Goal: Task Accomplishment & Management: Manage account settings

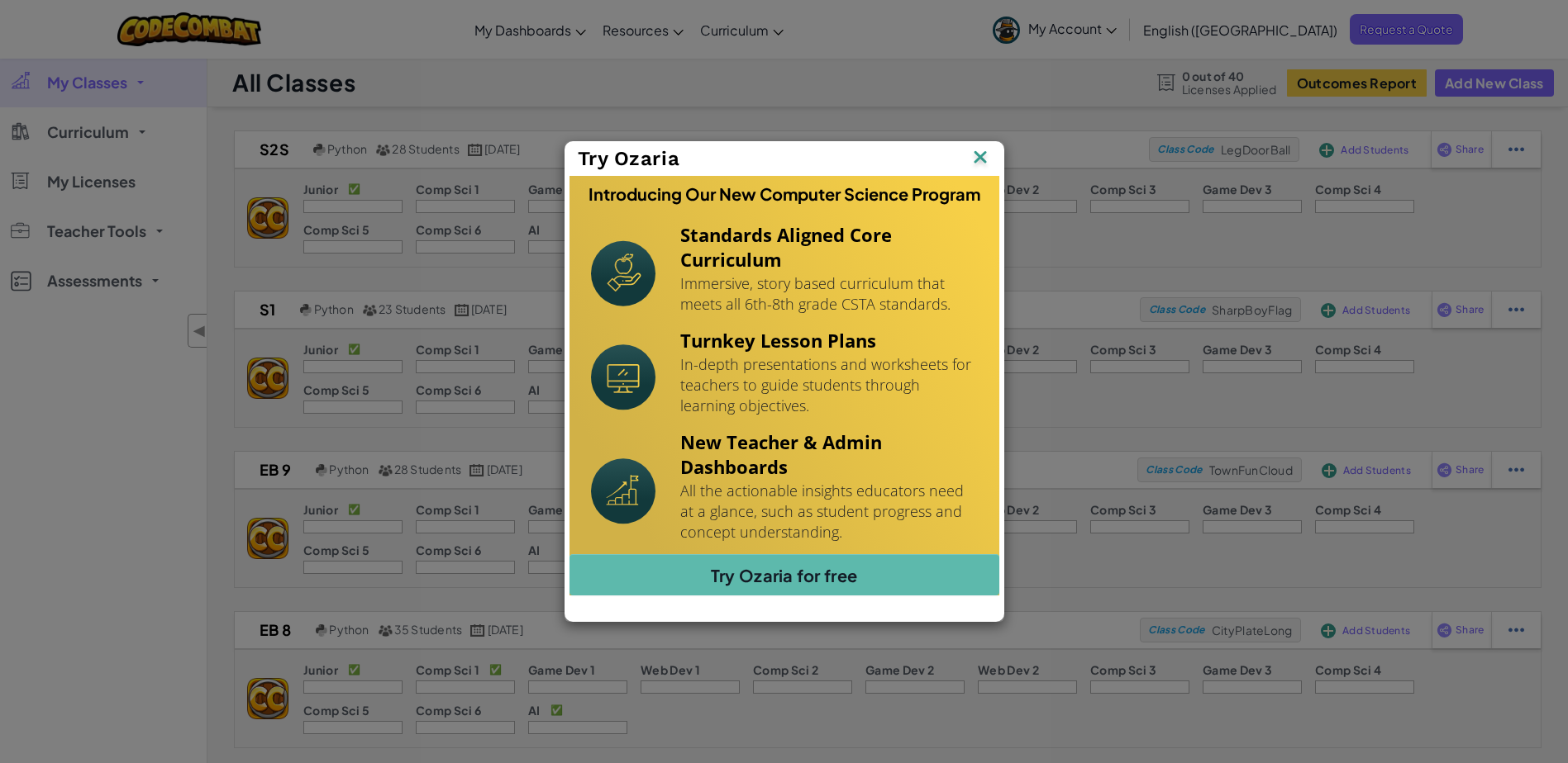
click at [975, 157] on img at bounding box center [980, 158] width 22 height 25
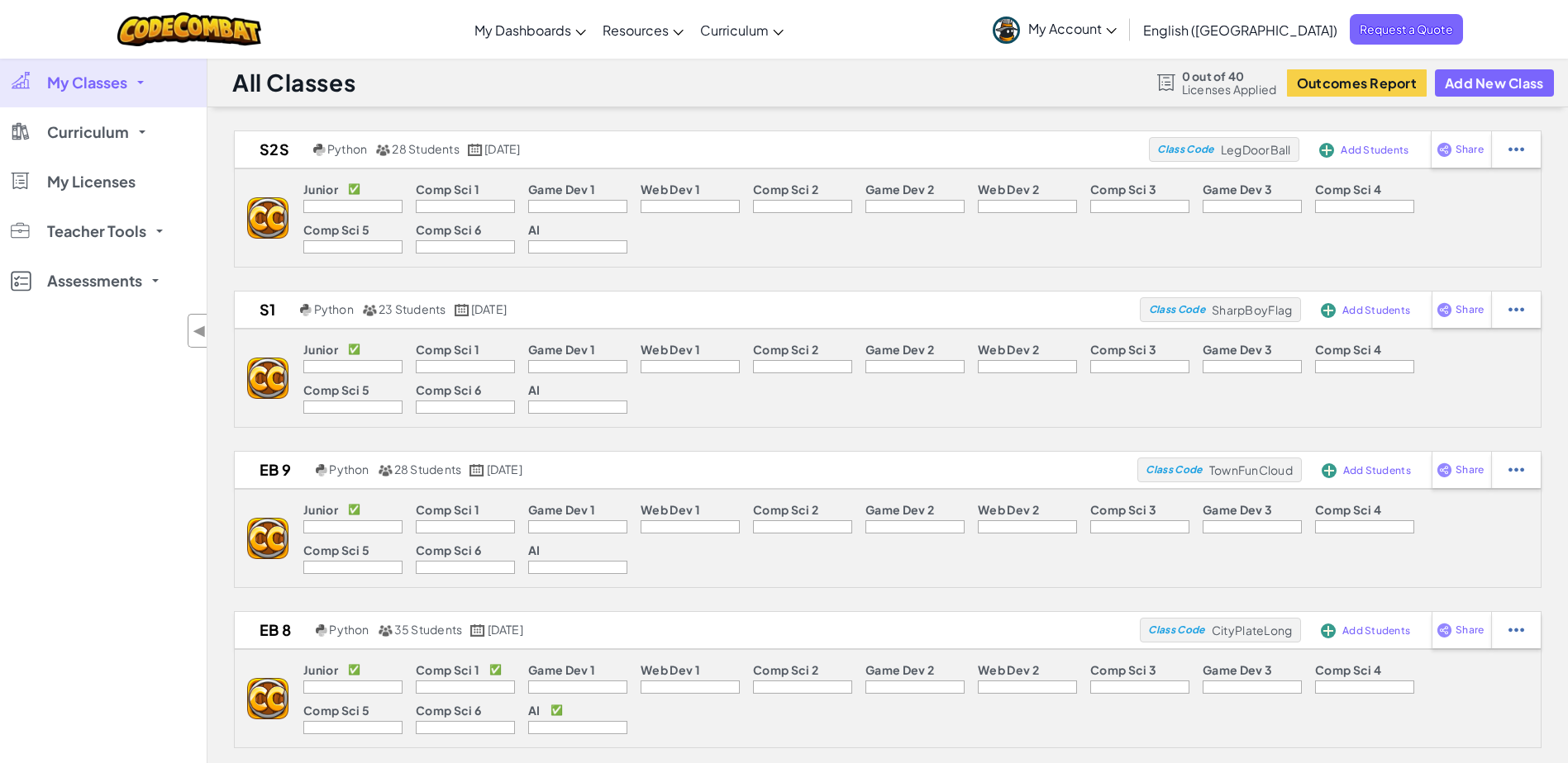
click at [343, 208] on div at bounding box center [352, 206] width 99 height 13
click at [433, 203] on div at bounding box center [465, 206] width 99 height 13
click at [351, 203] on div at bounding box center [352, 206] width 99 height 13
click at [261, 230] on img at bounding box center [268, 219] width 42 height 42
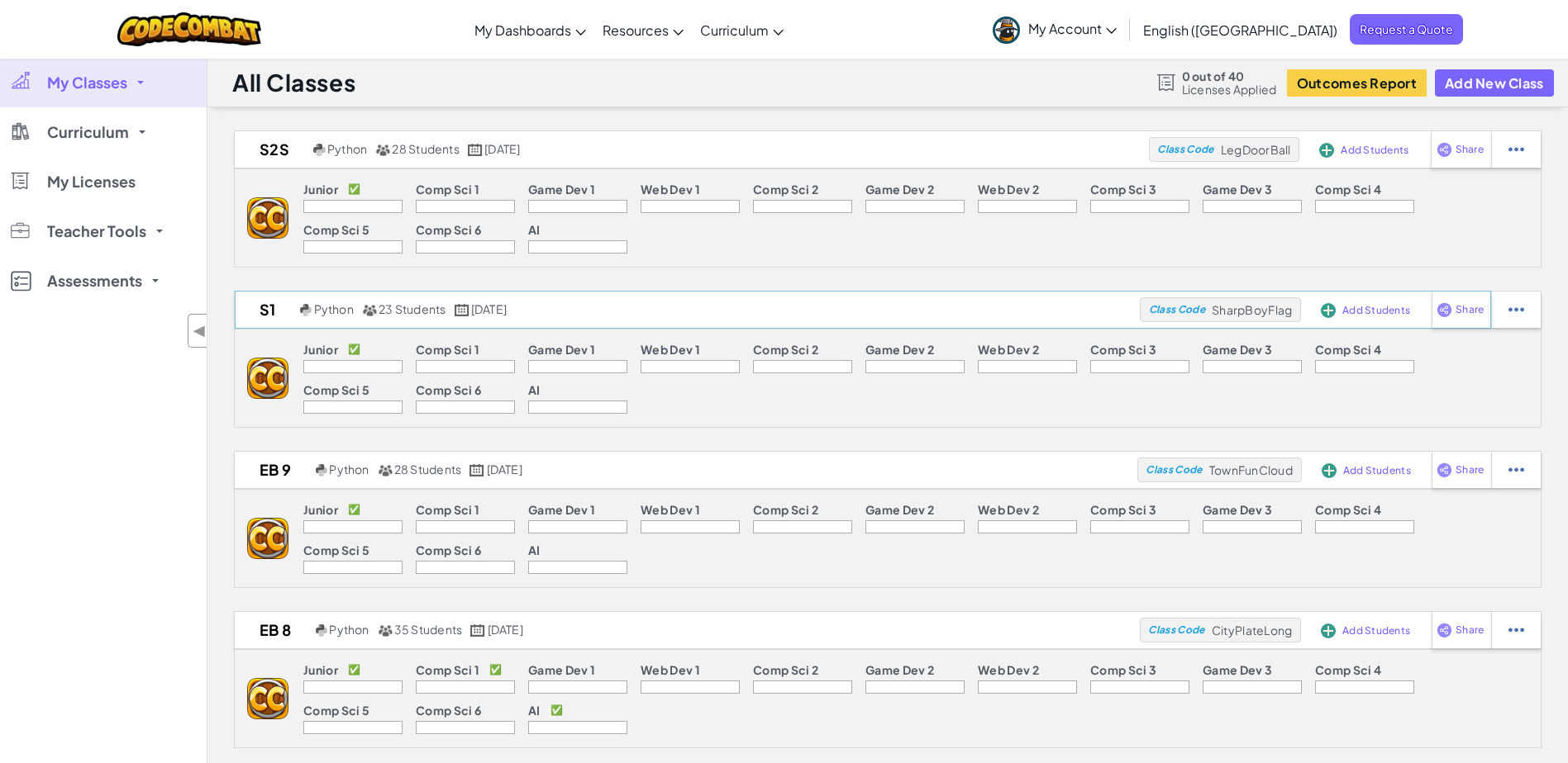
click at [1197, 316] on div "Class Code SharpBoyFlag" at bounding box center [1220, 310] width 161 height 25
click at [1518, 159] on div at bounding box center [1516, 149] width 49 height 37
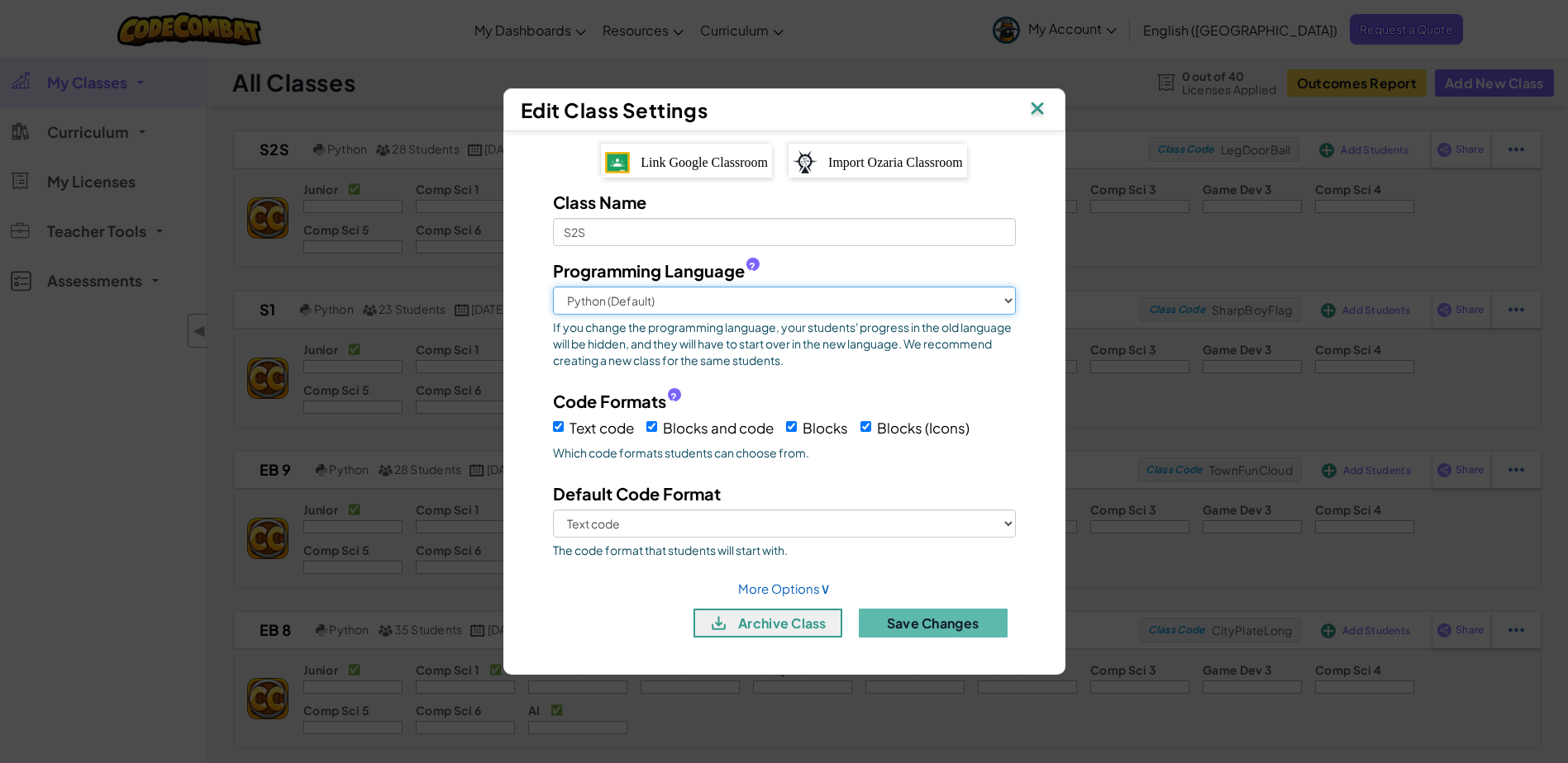
click at [1001, 304] on select "Python (Default) JavaScript C++ [GEOGRAPHIC_DATA] (Experimental)" at bounding box center [783, 301] width 462 height 28
click at [1033, 278] on div "Class Name S2S Programming Language ? Python (Default) JavaScript C++ [GEOGRAPH…" at bounding box center [784, 420] width 513 height 460
click at [1034, 102] on img at bounding box center [1037, 110] width 22 height 25
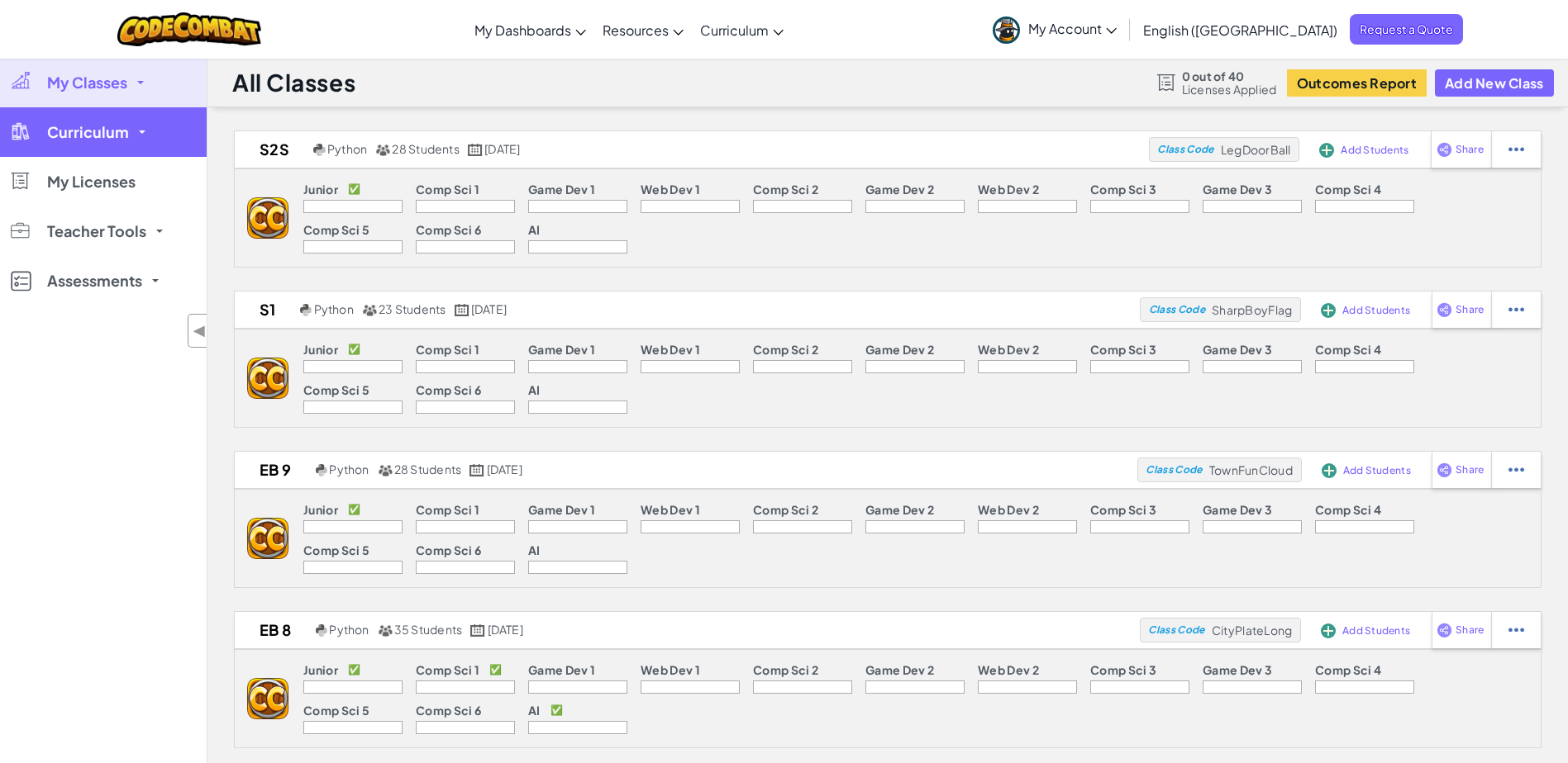
click at [128, 120] on link "Curriculum" at bounding box center [103, 133] width 207 height 49
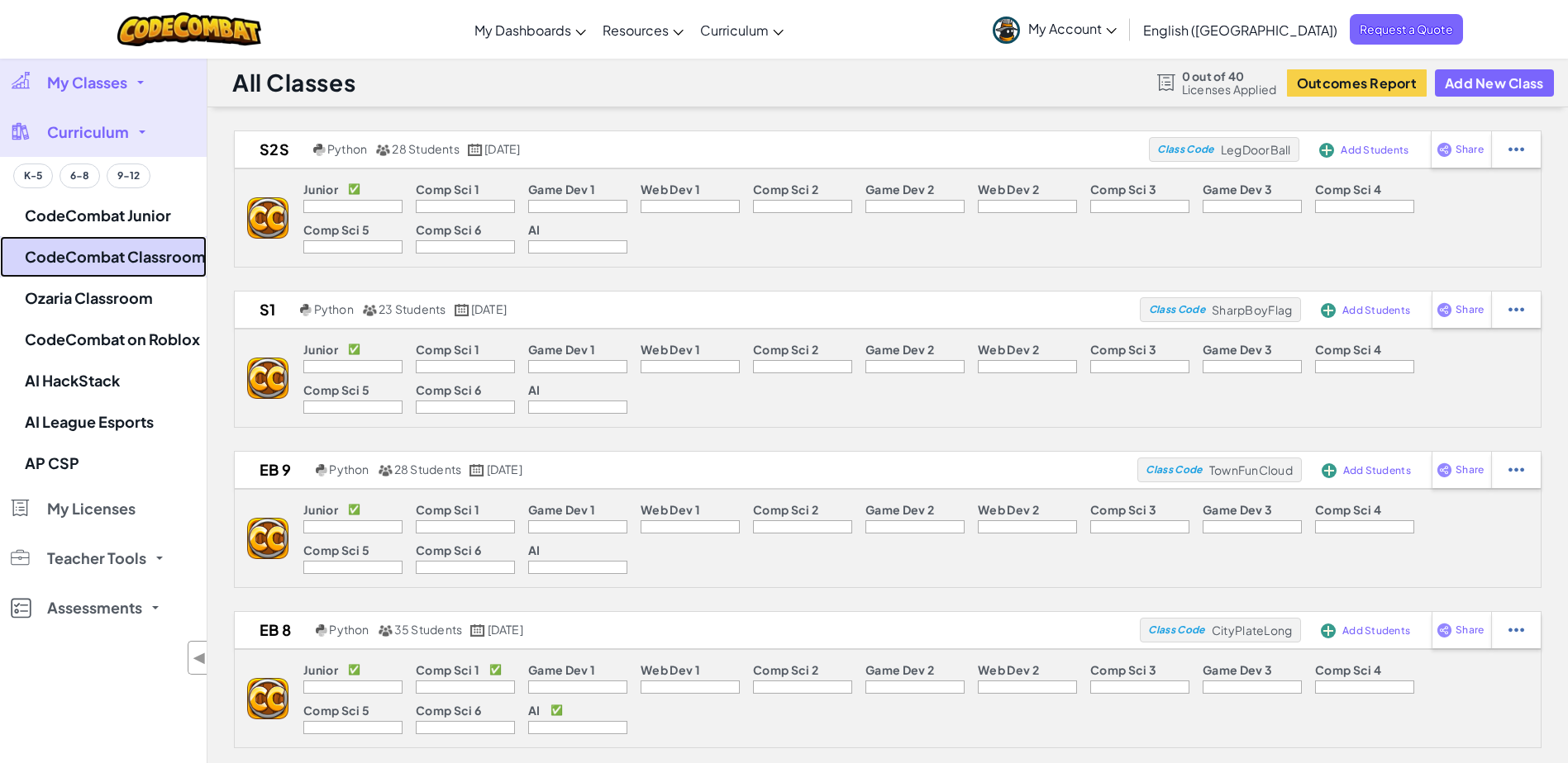
click at [82, 261] on link "CodeCombat Classroom" at bounding box center [103, 257] width 207 height 42
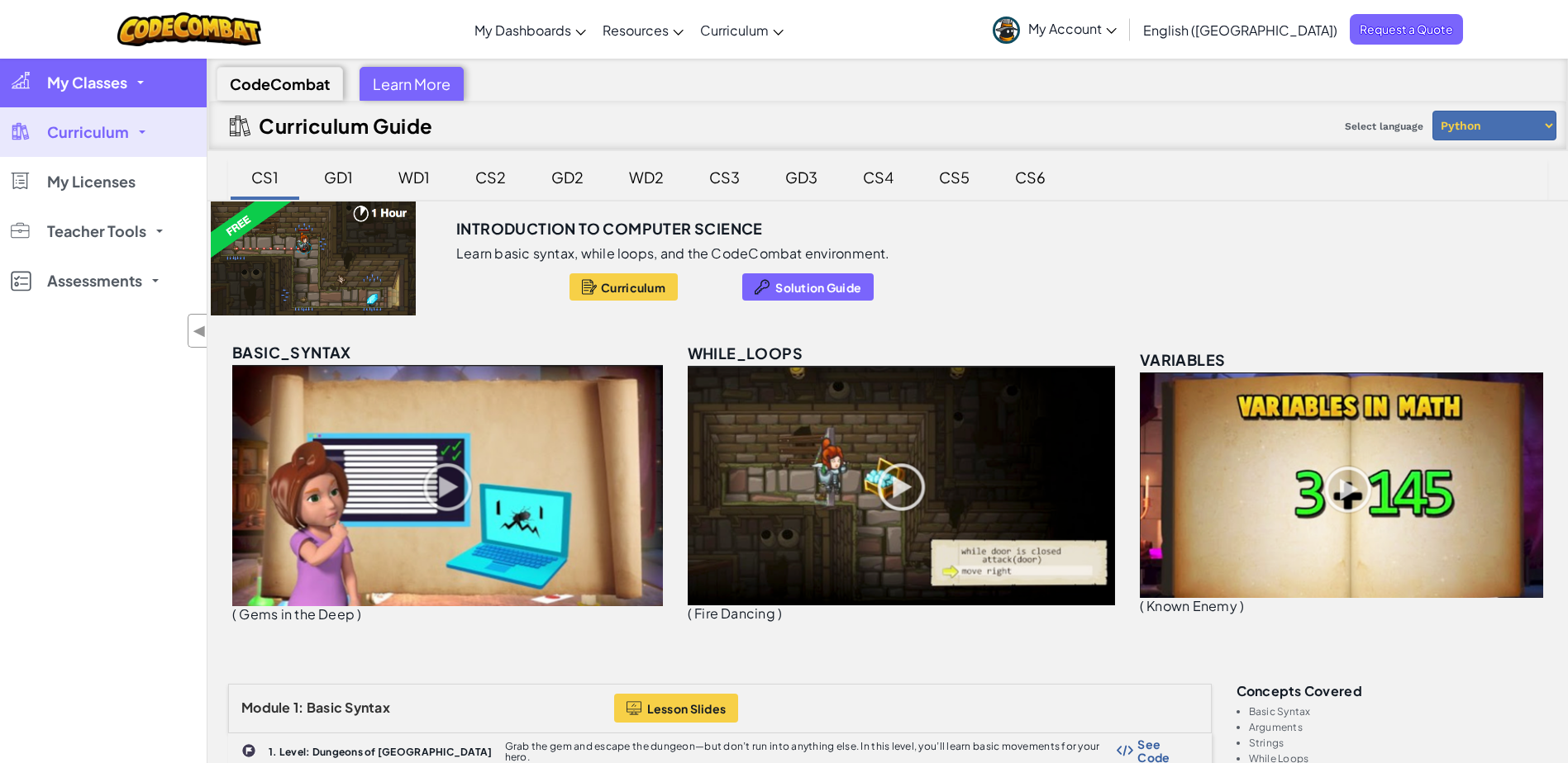
click at [133, 76] on link "My Classes" at bounding box center [103, 82] width 207 height 49
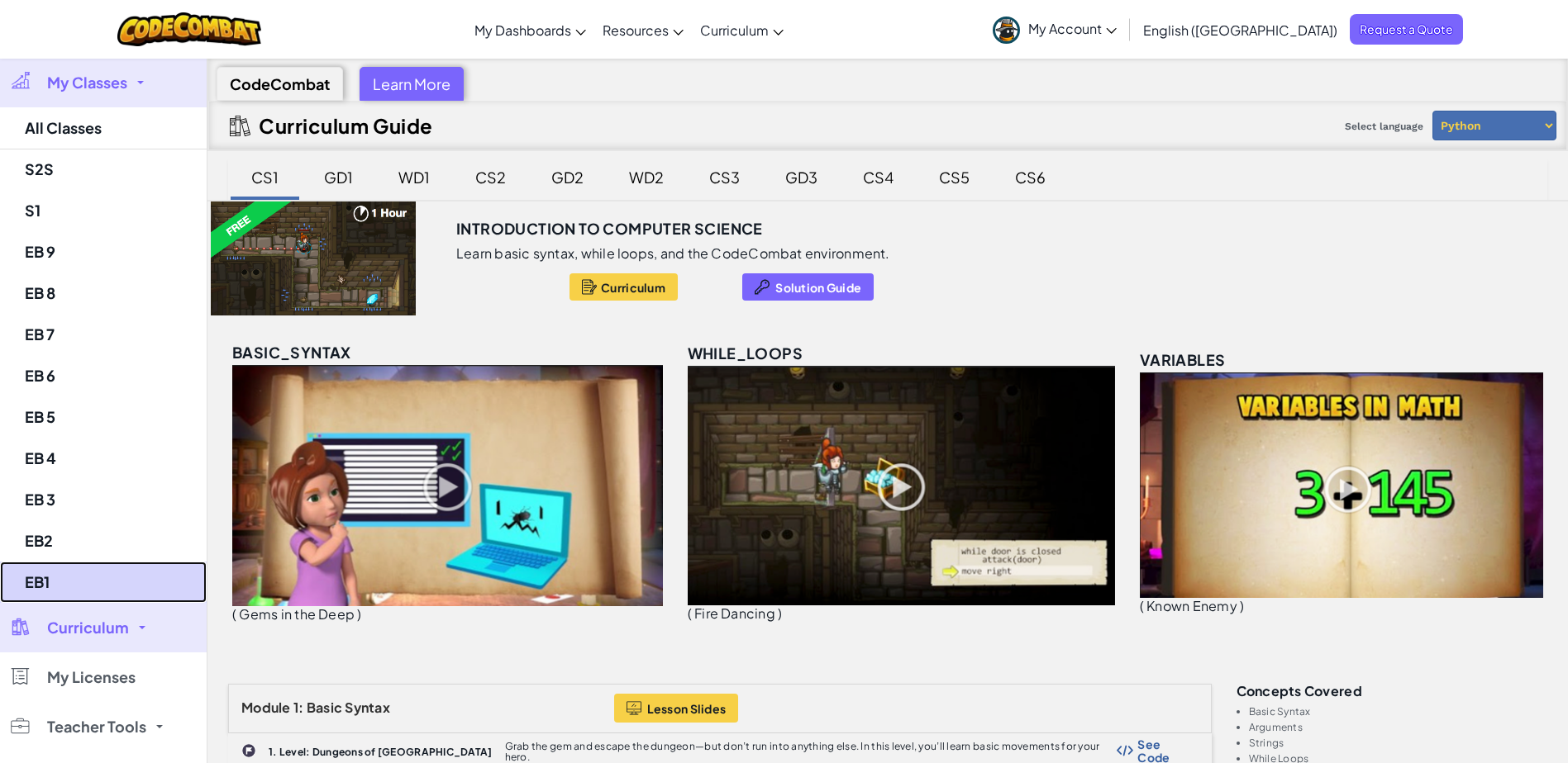
click at [43, 577] on link "EB1" at bounding box center [103, 583] width 207 height 42
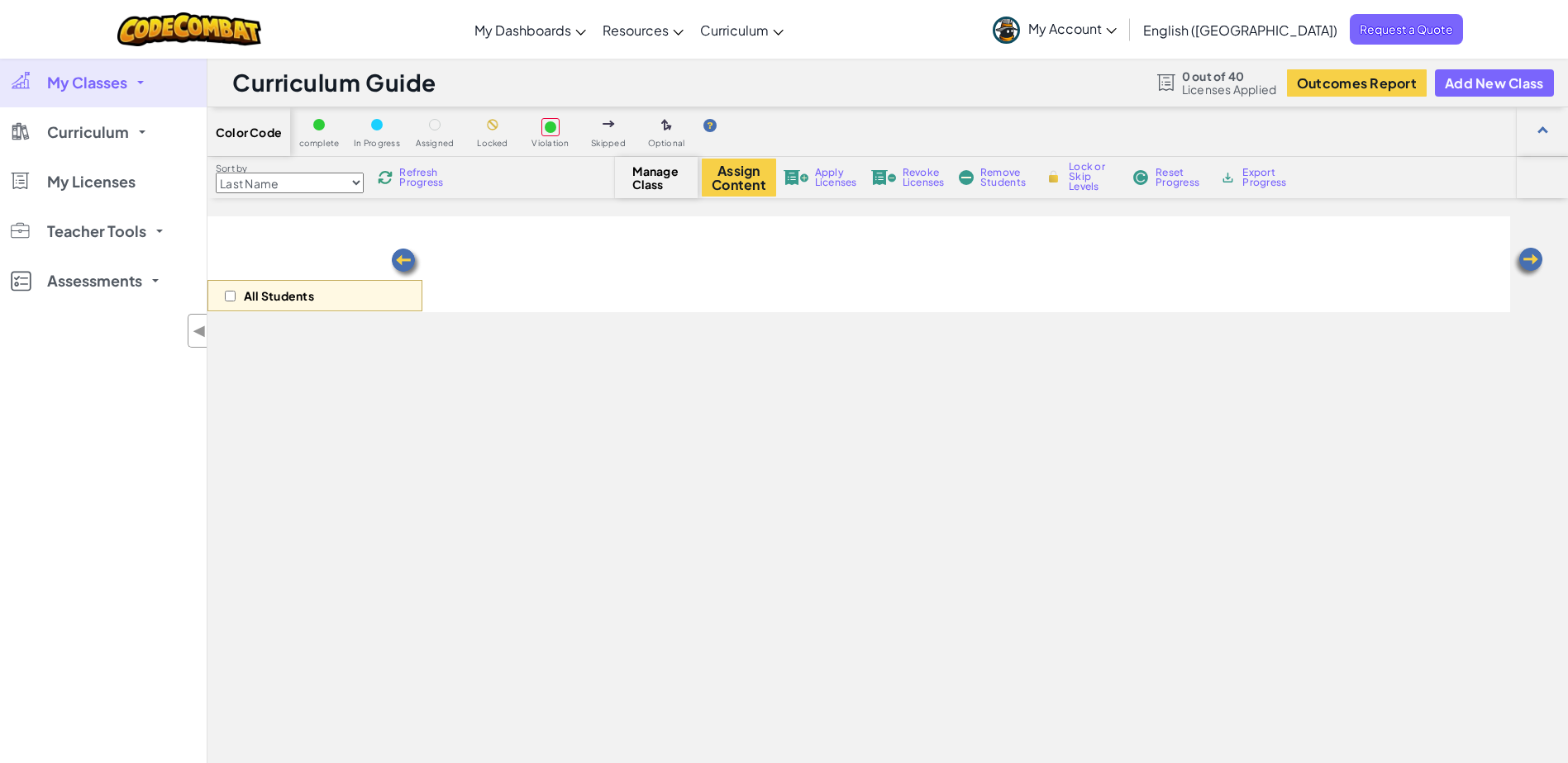
select select "560f1a9f22961295f9427742"
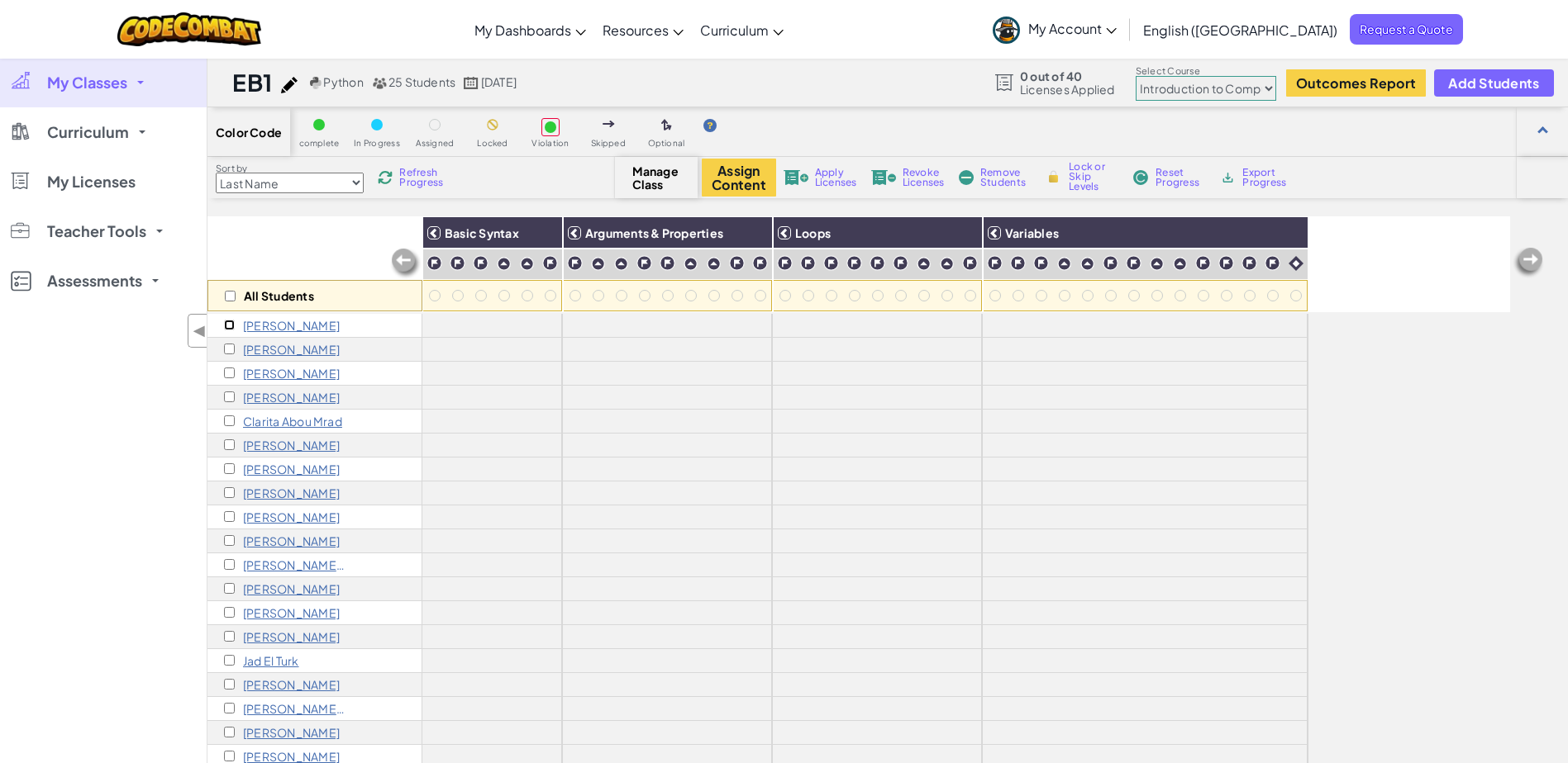
click at [227, 326] on input "checkbox" at bounding box center [229, 325] width 11 height 11
click at [654, 177] on span "Manage Class" at bounding box center [656, 177] width 49 height 27
click at [752, 187] on button "Assign Content" at bounding box center [738, 177] width 74 height 38
click at [229, 327] on input "checkbox" at bounding box center [229, 325] width 11 height 11
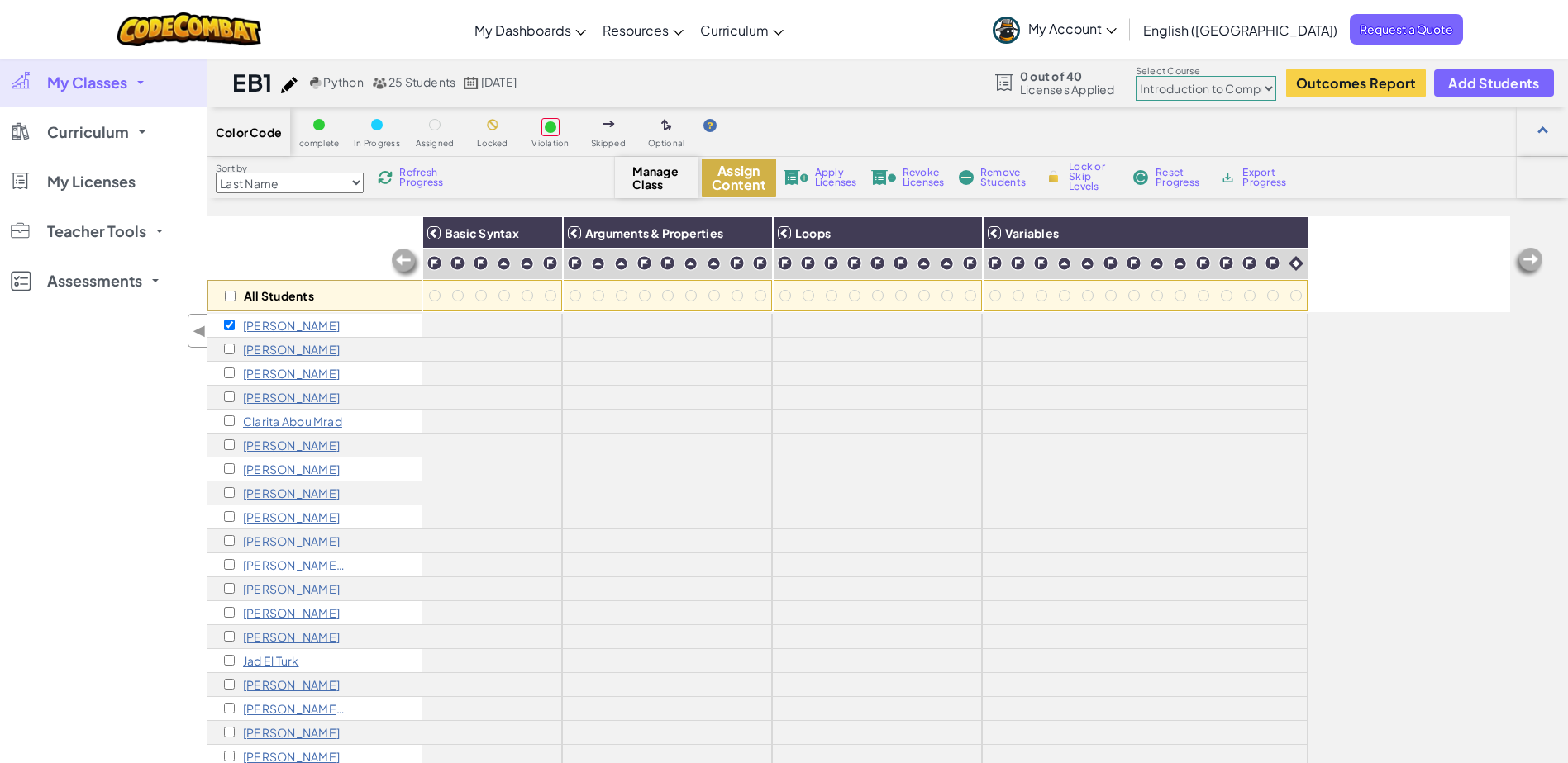
click at [734, 183] on button "Assign Content" at bounding box center [738, 177] width 74 height 38
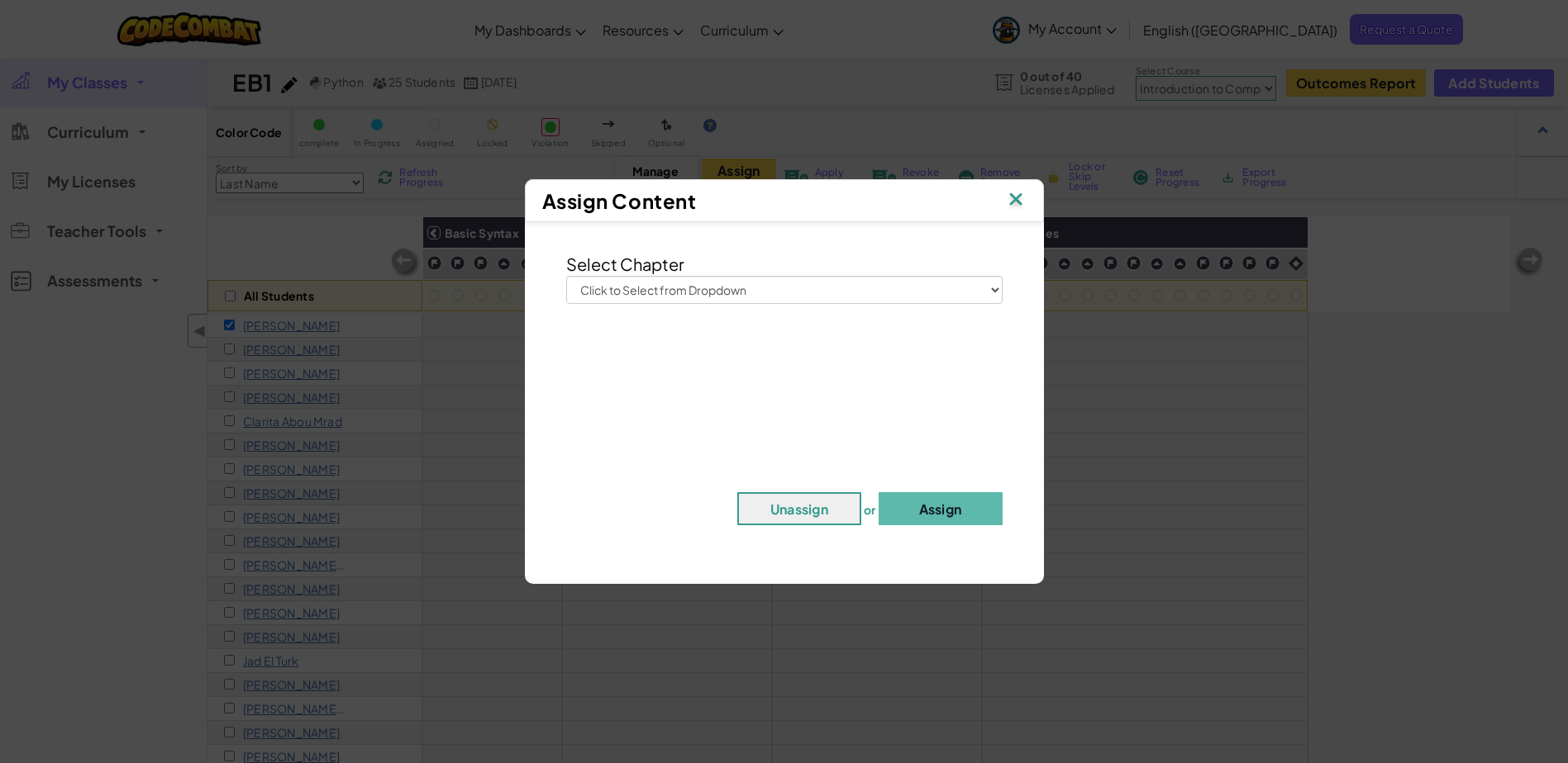
click at [923, 308] on div "Select Chapter Click to Select from Dropdown Junior Introduction to Computer Sc…" at bounding box center [784, 395] width 503 height 329
click at [927, 299] on select "Click to Select from Dropdown Junior Introduction to Computer Science Game Deve…" at bounding box center [784, 290] width 437 height 28
click at [1016, 203] on img at bounding box center [1016, 200] width 22 height 25
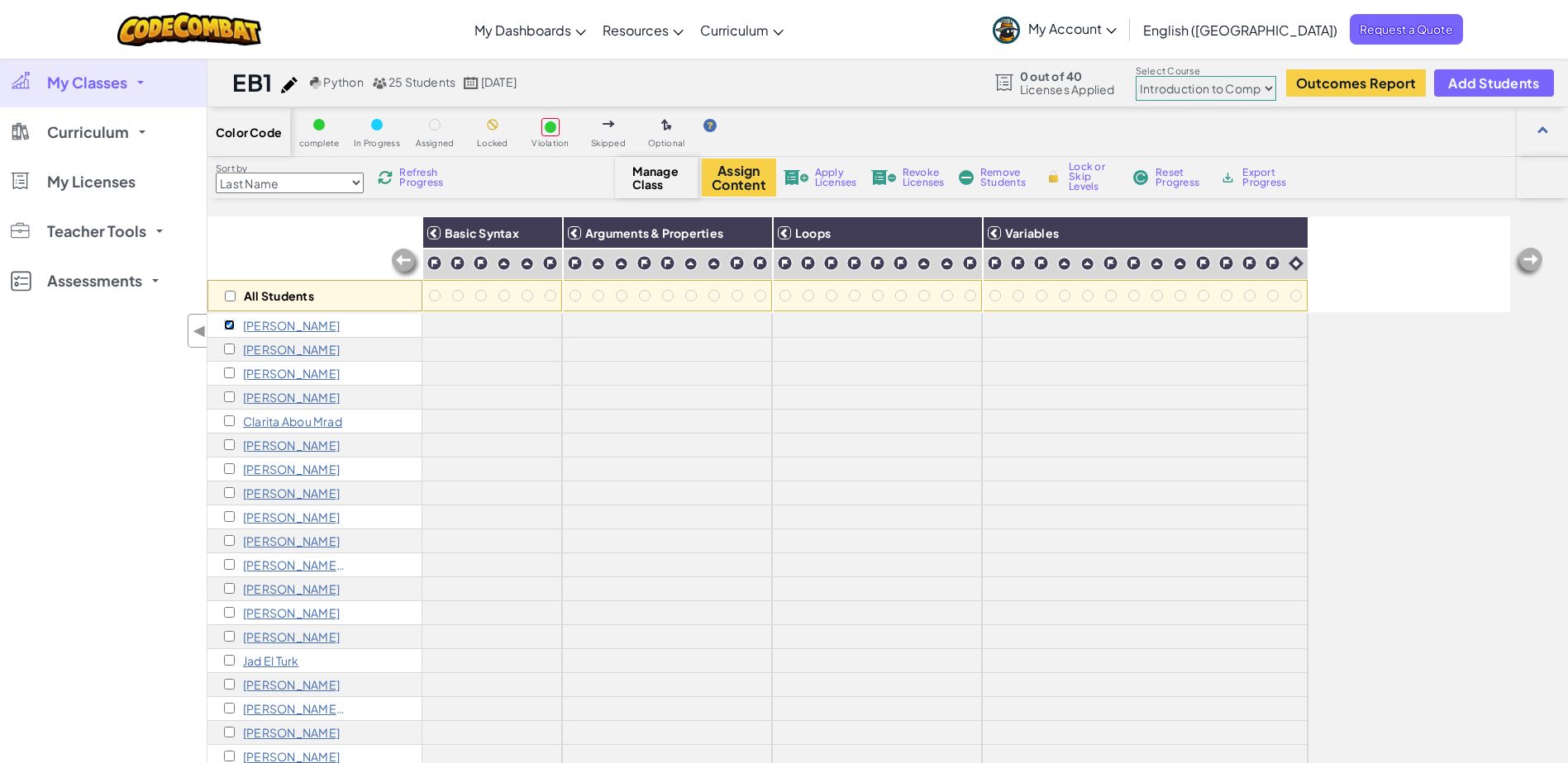
click at [229, 327] on input "checkbox" at bounding box center [229, 325] width 11 height 11
checkbox input "false"
click at [144, 87] on link "My Classes" at bounding box center [103, 82] width 207 height 49
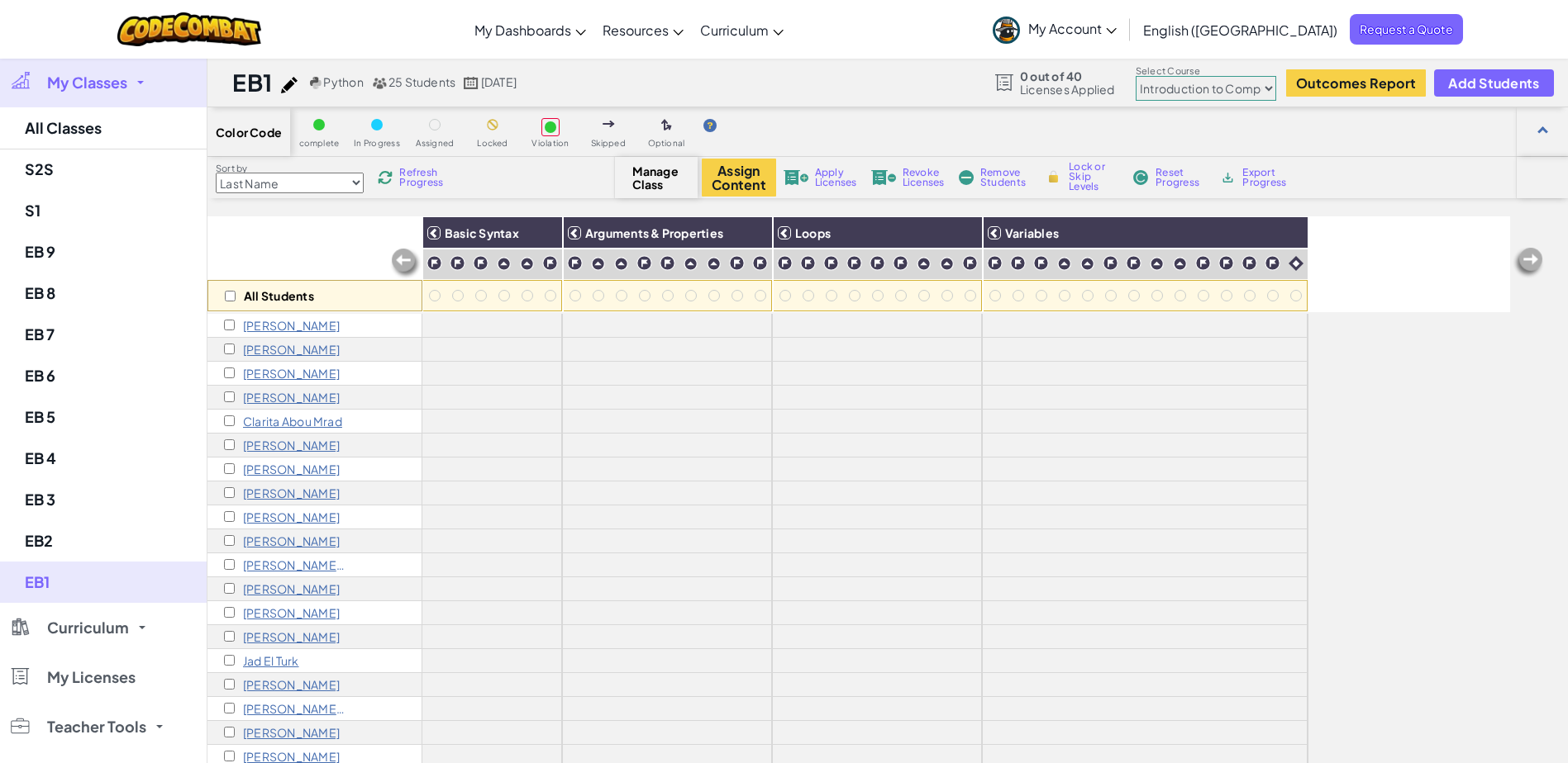
click at [119, 92] on link "My Classes" at bounding box center [103, 82] width 207 height 49
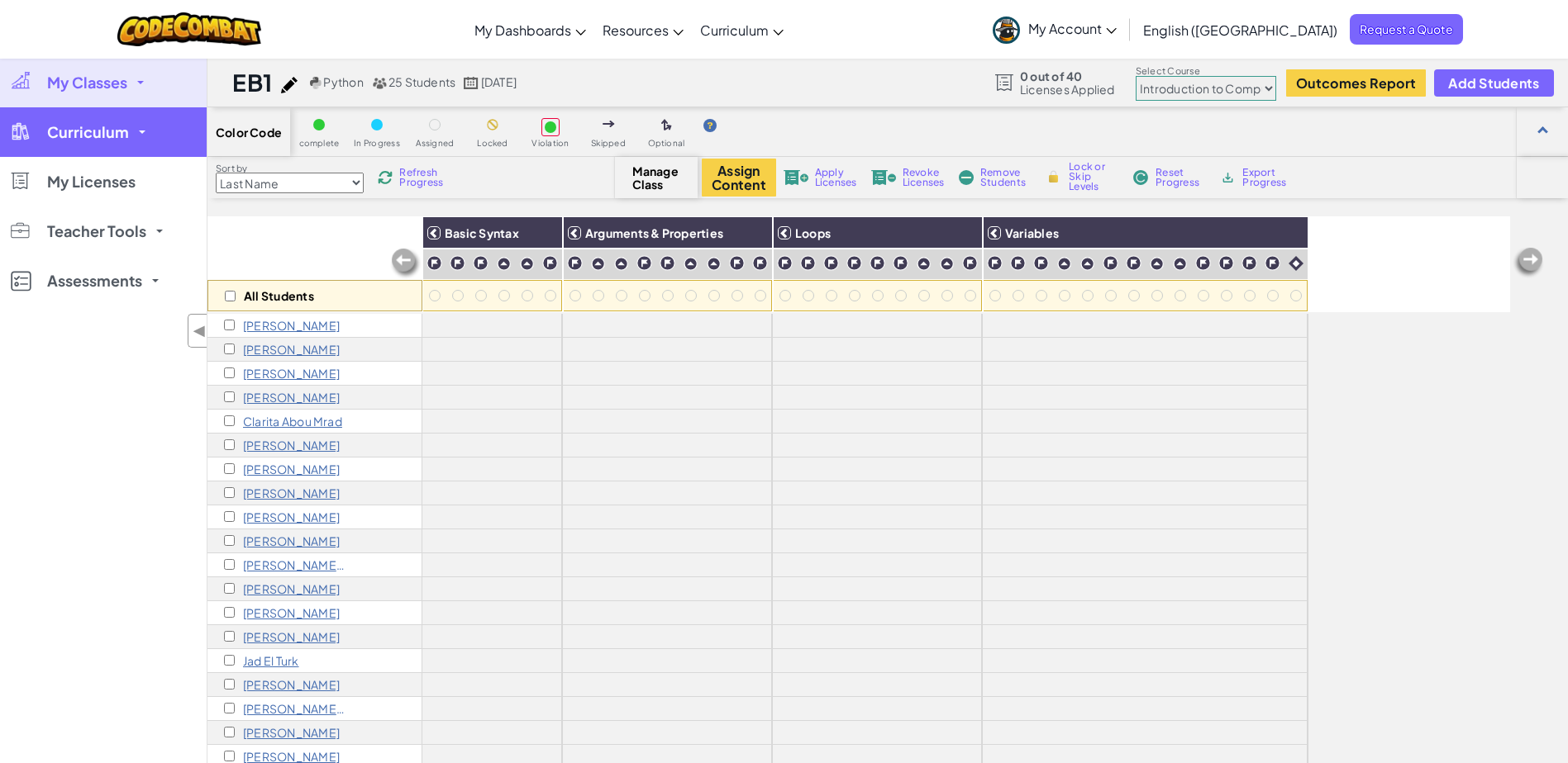
click at [157, 128] on link "Curriculum" at bounding box center [103, 133] width 207 height 49
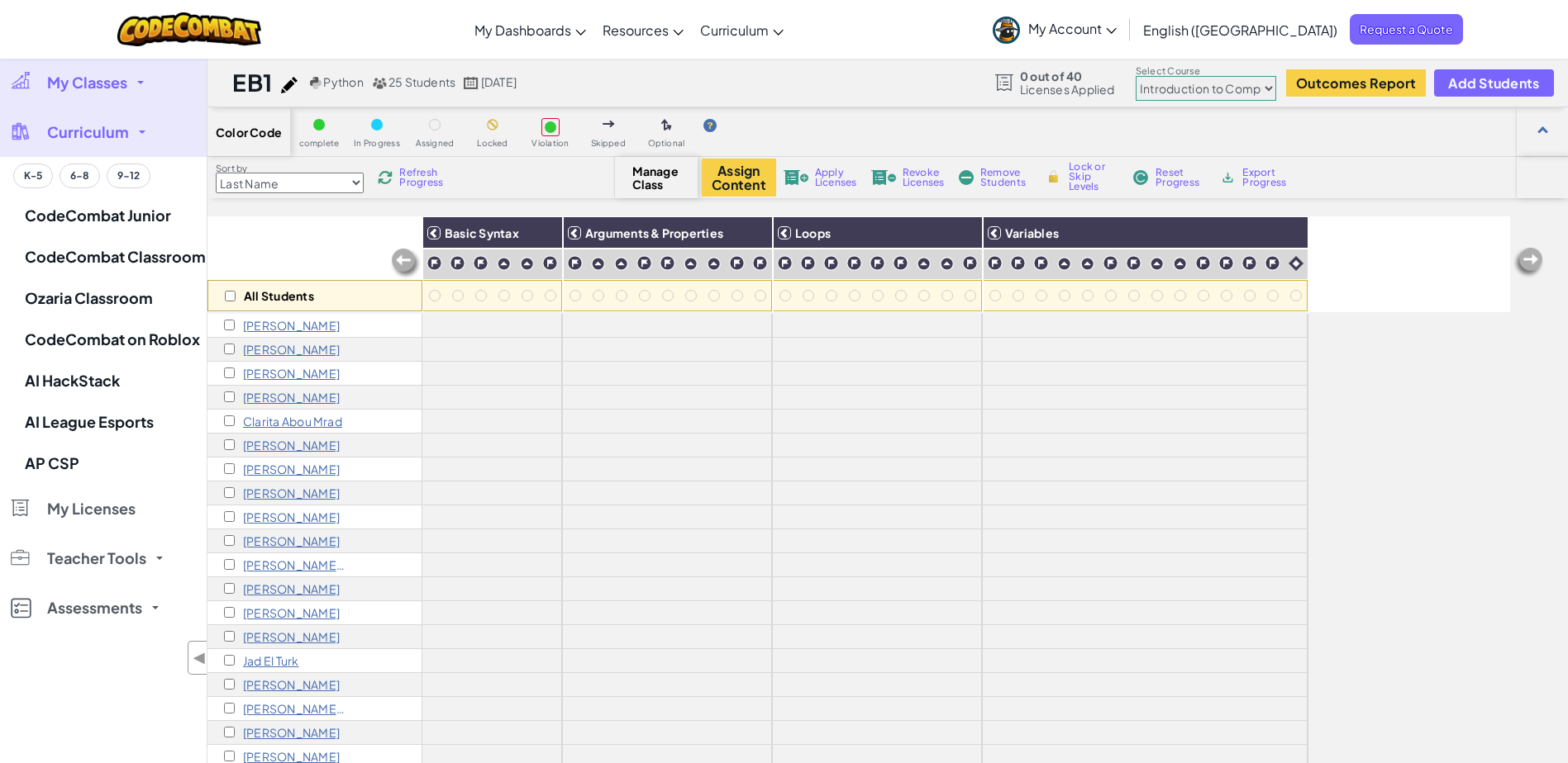
click at [157, 128] on link "Curriculum" at bounding box center [103, 133] width 207 height 49
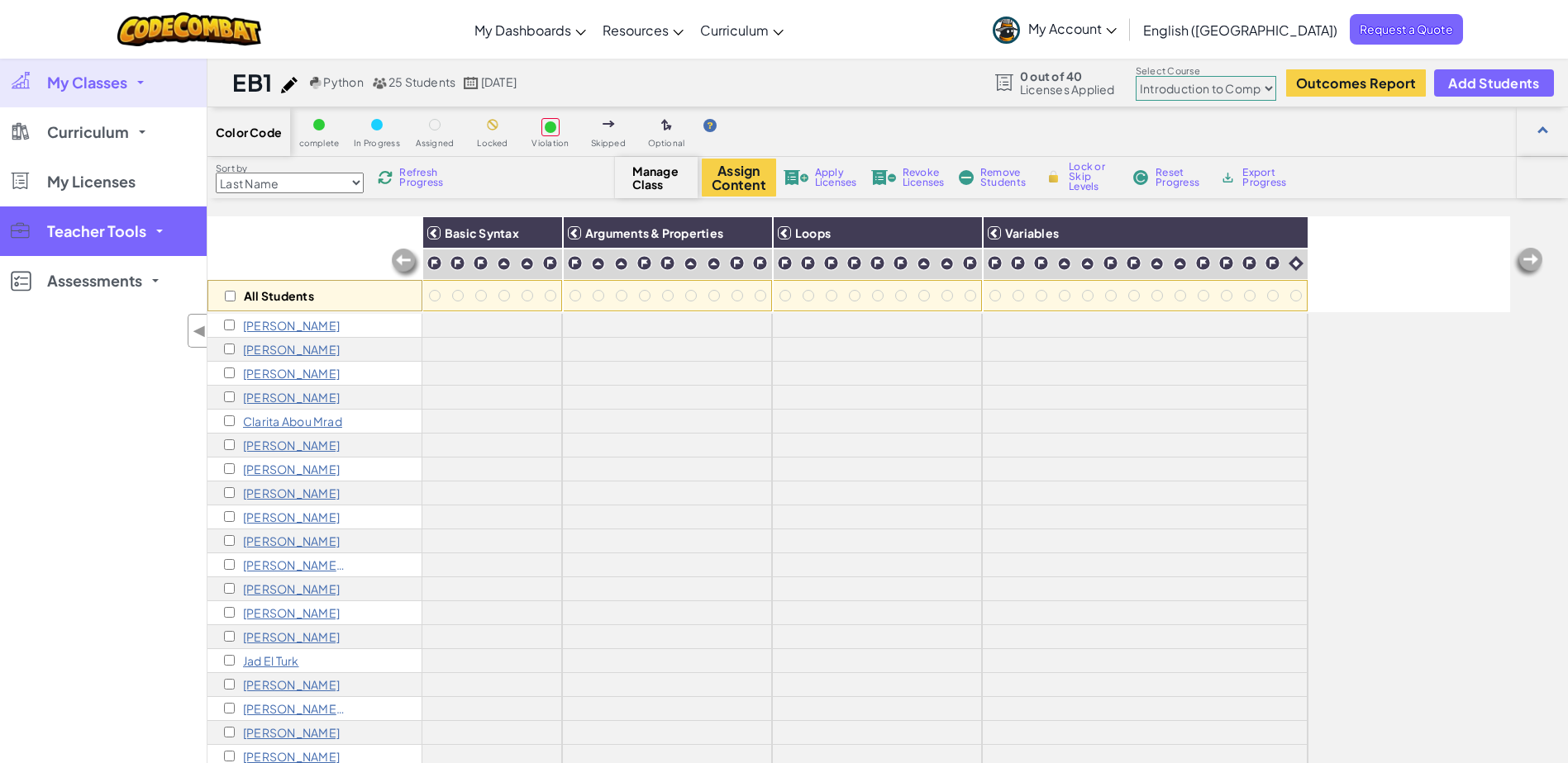
click at [142, 224] on span "Teacher Tools" at bounding box center [97, 231] width 99 height 15
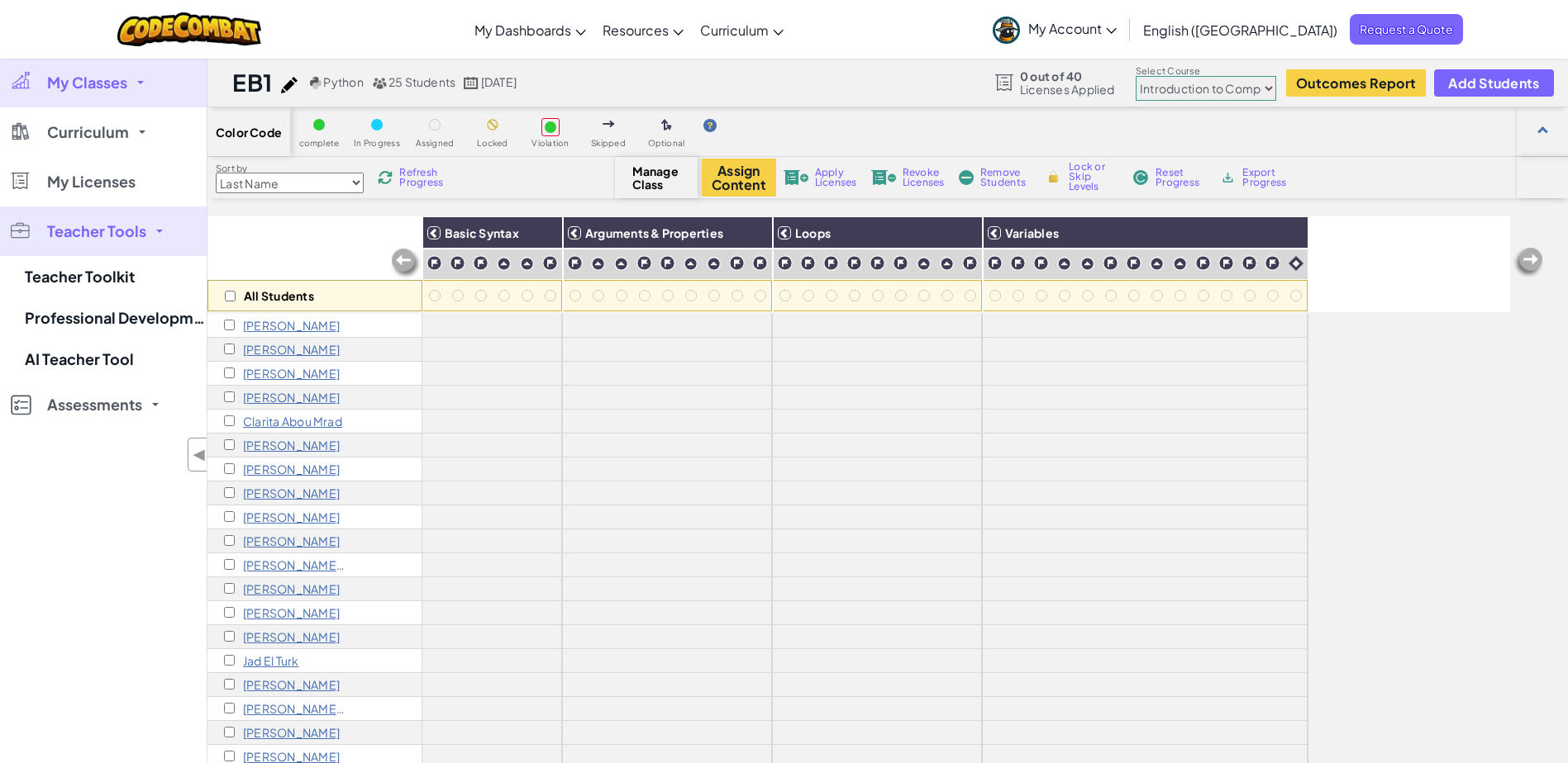
click at [142, 224] on span "Teacher Tools" at bounding box center [97, 231] width 99 height 15
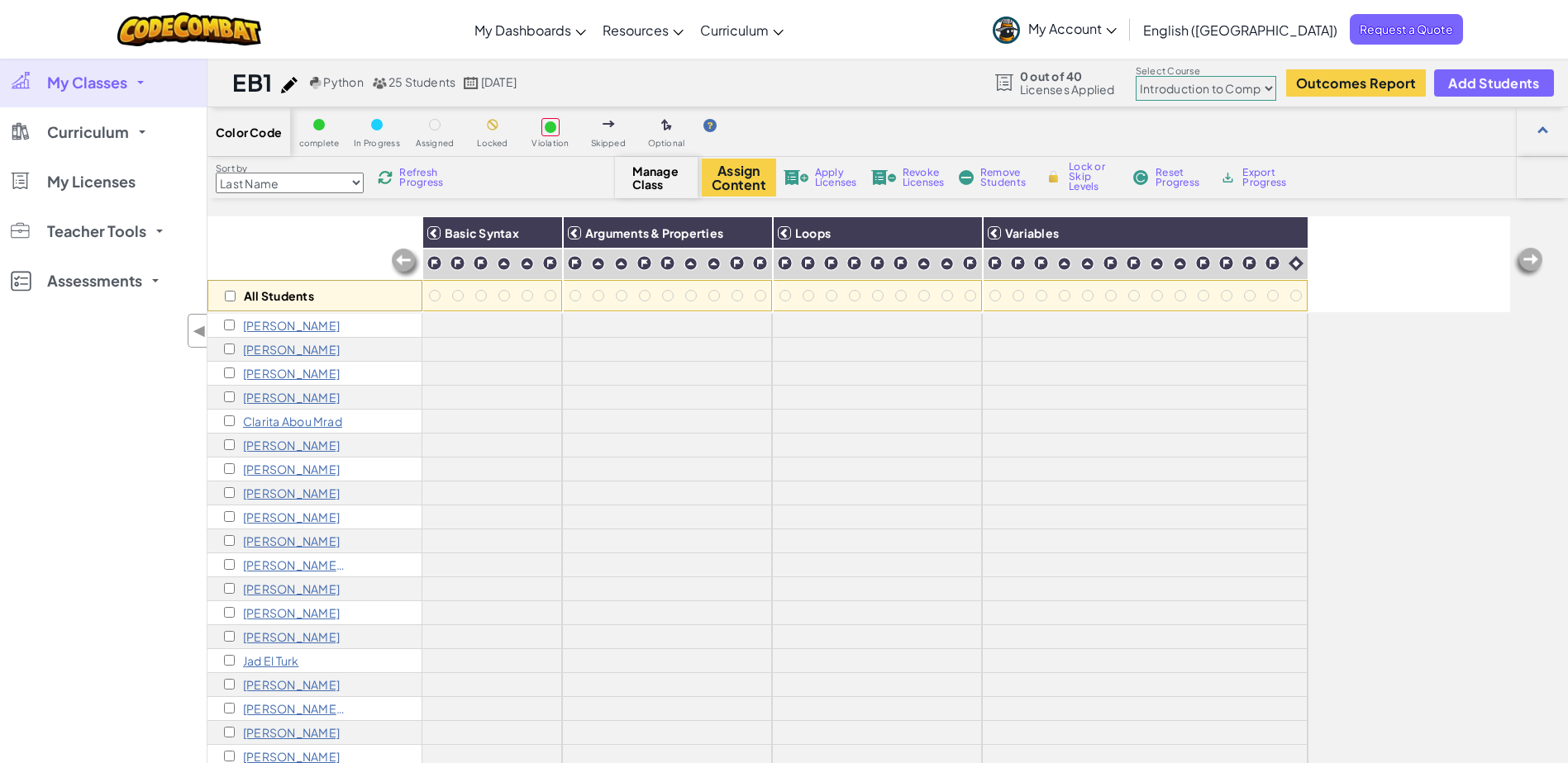
click at [147, 75] on link "My Classes" at bounding box center [103, 82] width 207 height 49
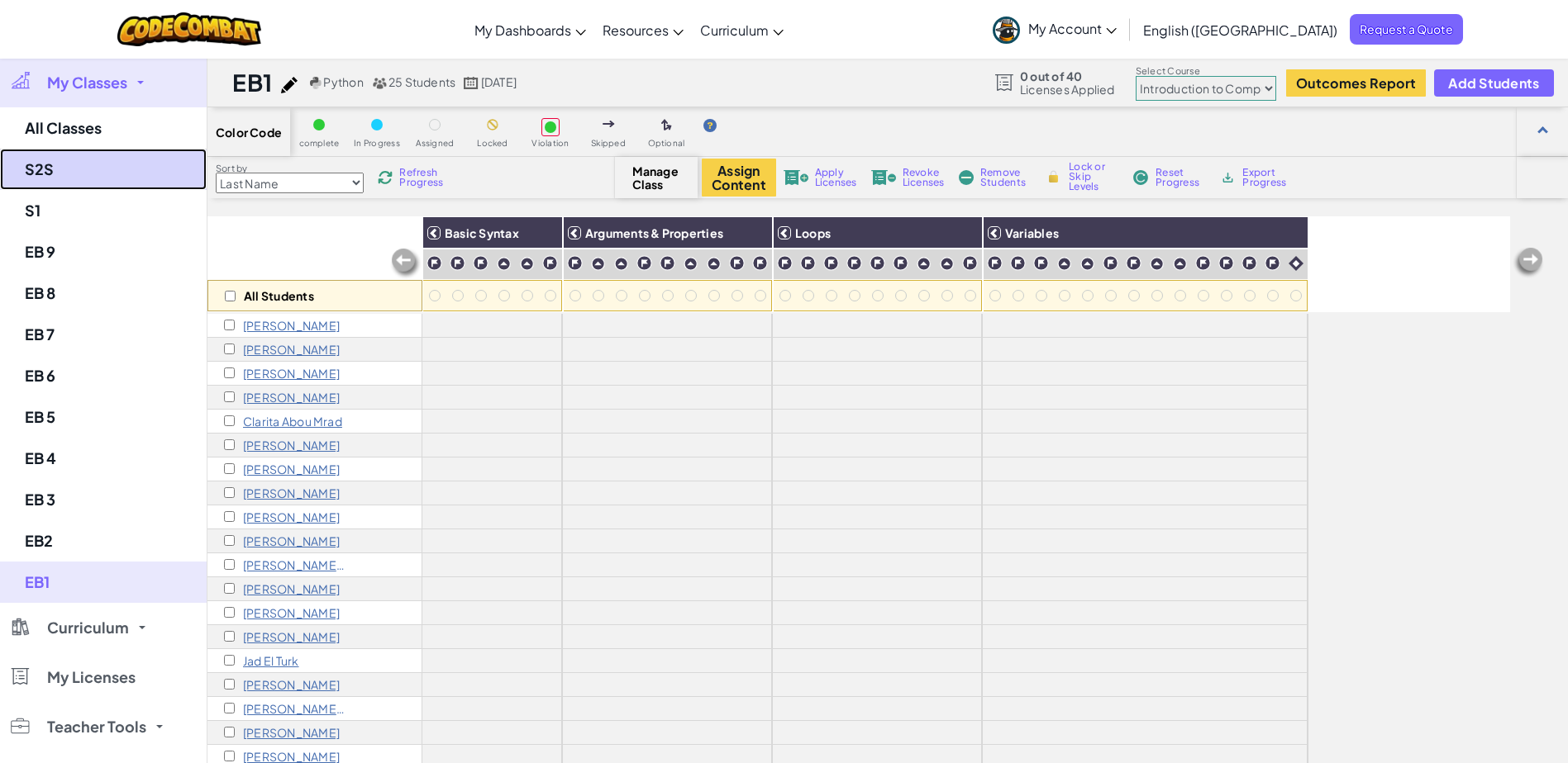
click at [83, 172] on link "S2S" at bounding box center [103, 169] width 207 height 42
select select "560f1a9f22961295f9427742"
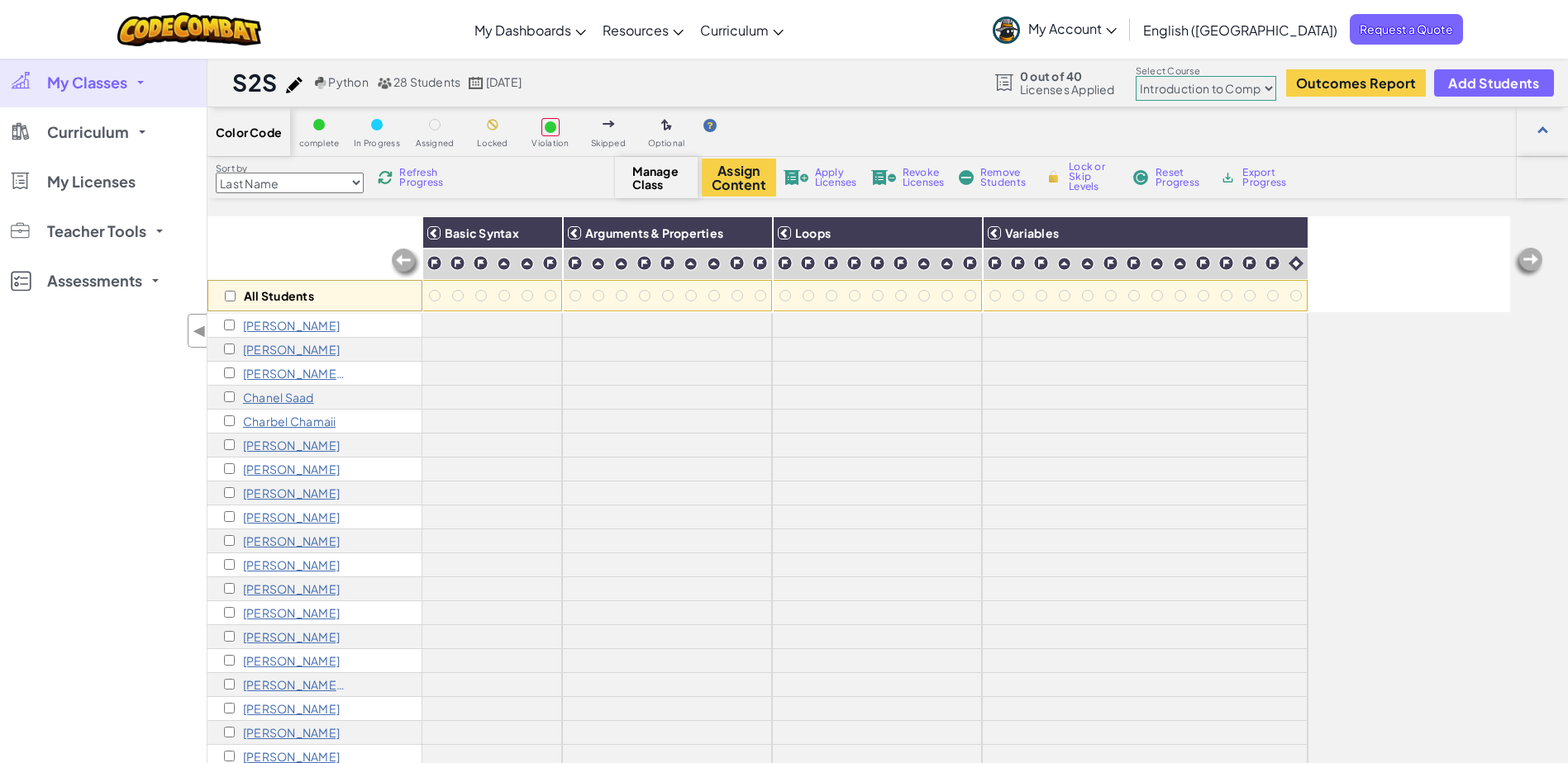
click at [313, 139] on span "complete" at bounding box center [319, 143] width 41 height 9
click at [654, 175] on span "Manage Class" at bounding box center [656, 177] width 49 height 27
click at [658, 186] on span "Manage Class" at bounding box center [656, 177] width 49 height 27
click at [122, 94] on link "My Classes" at bounding box center [103, 82] width 207 height 49
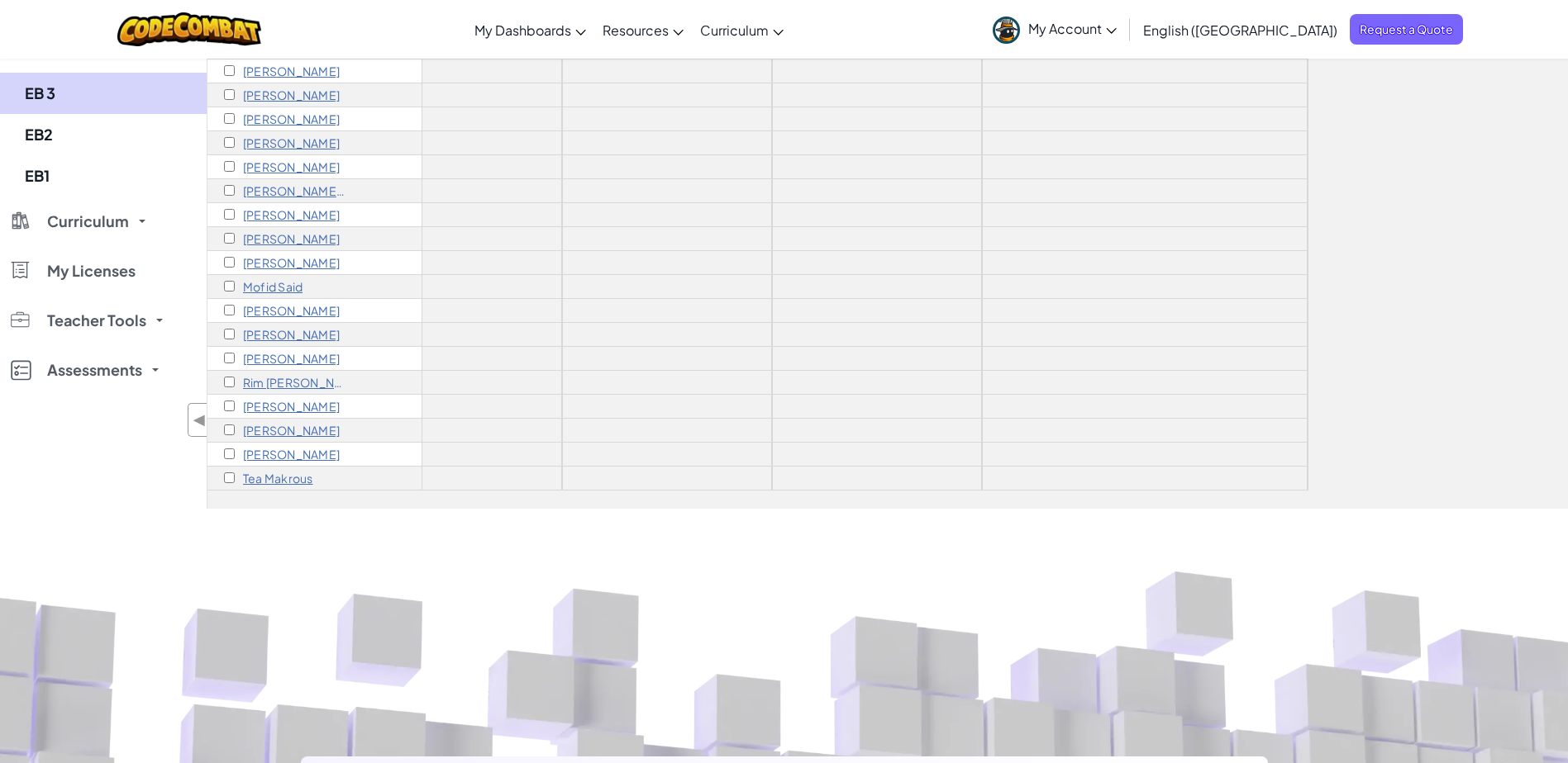
scroll to position [0, 0]
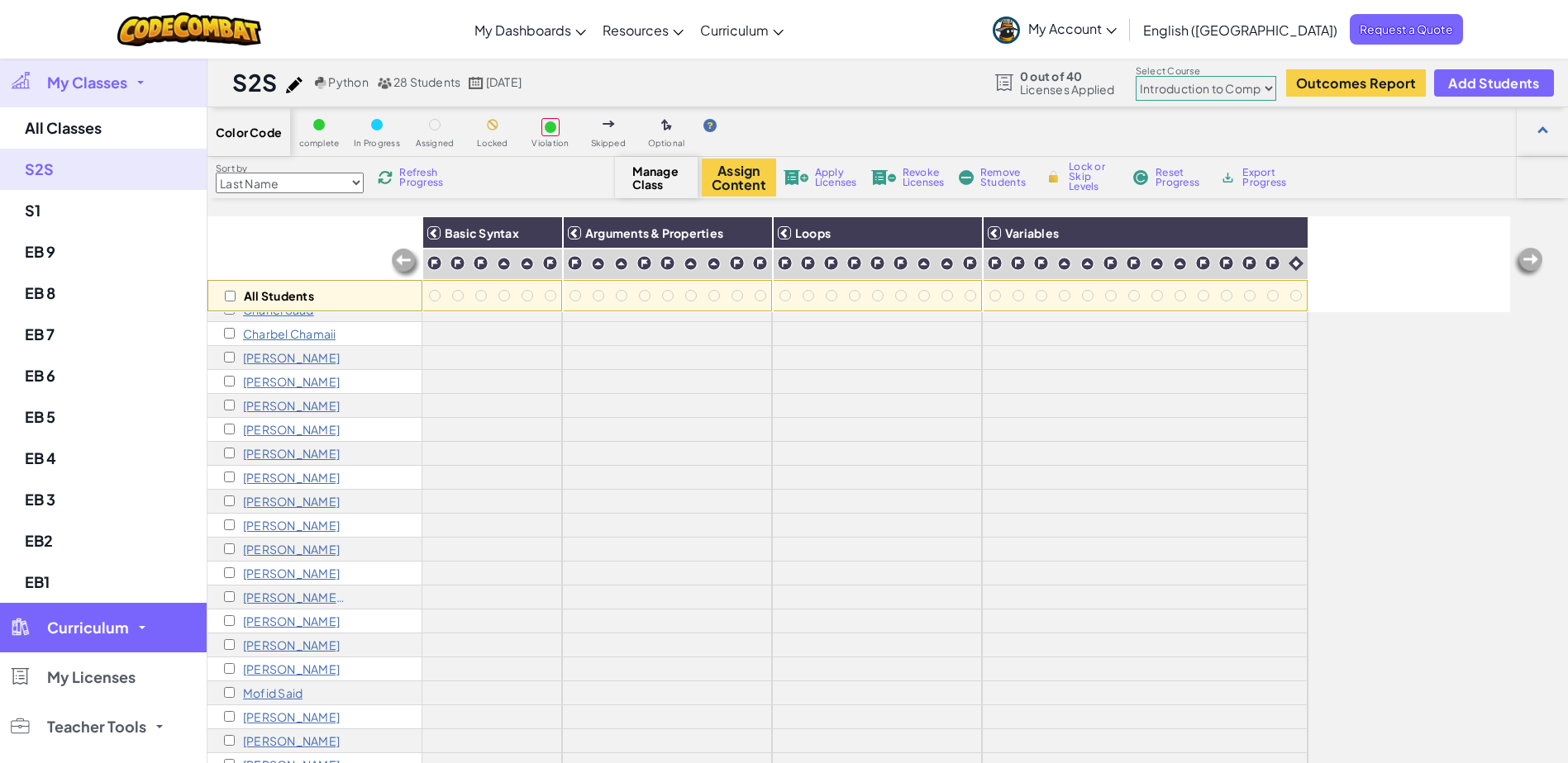
click at [103, 628] on span "Curriculum" at bounding box center [88, 627] width 82 height 15
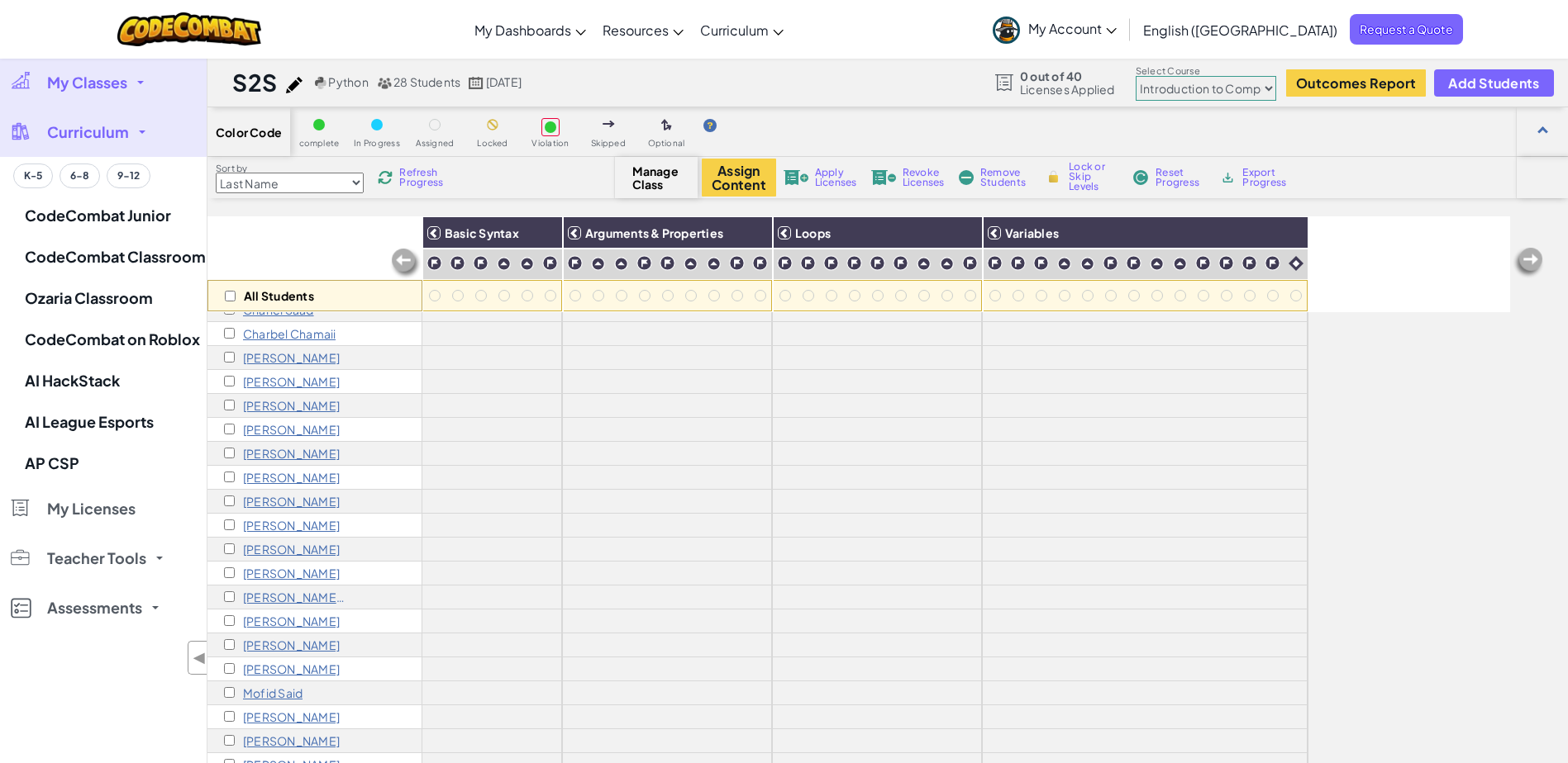
click at [131, 132] on link "Curriculum" at bounding box center [103, 133] width 207 height 49
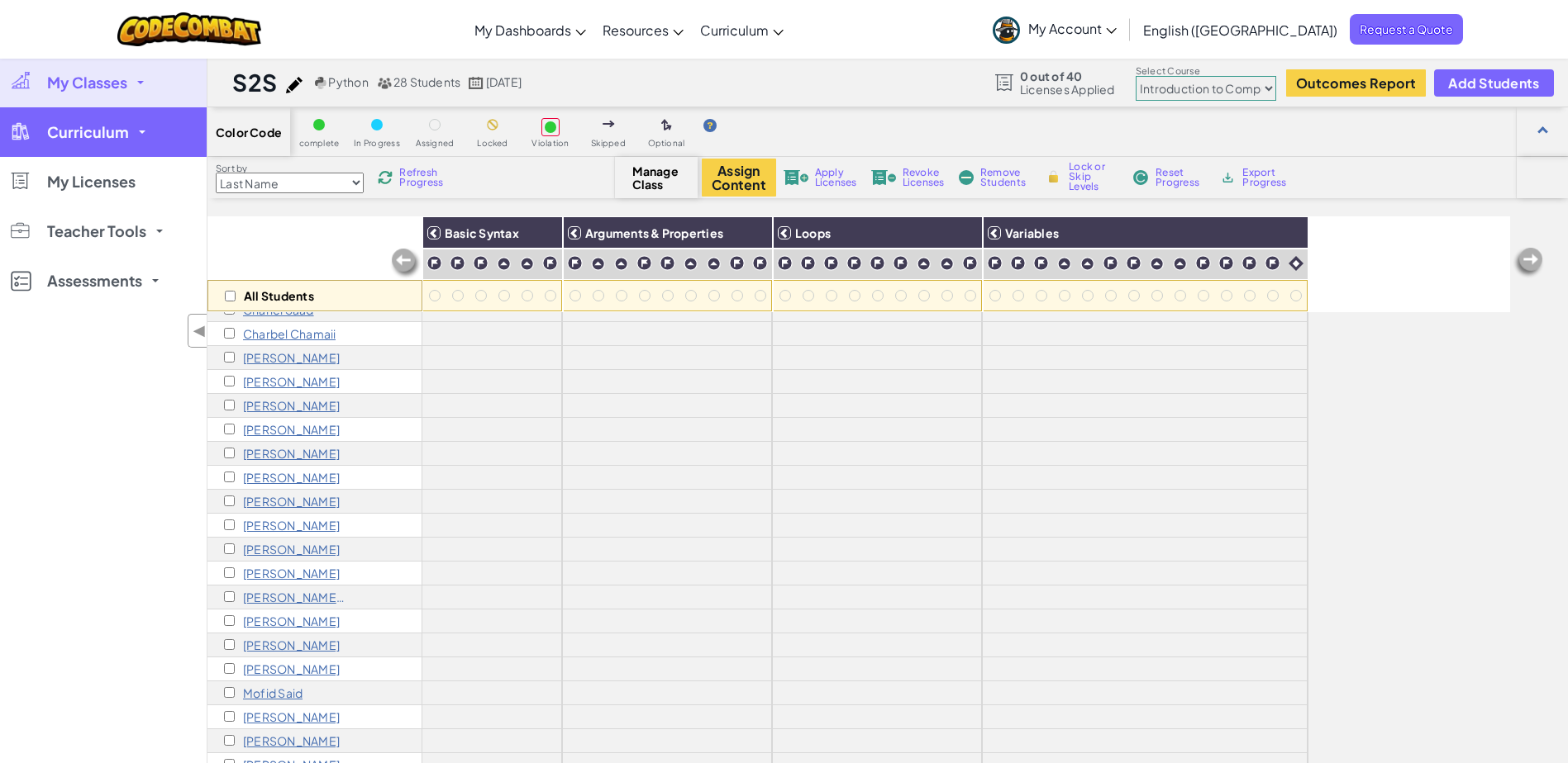
click at [131, 132] on link "Curriculum" at bounding box center [103, 133] width 207 height 49
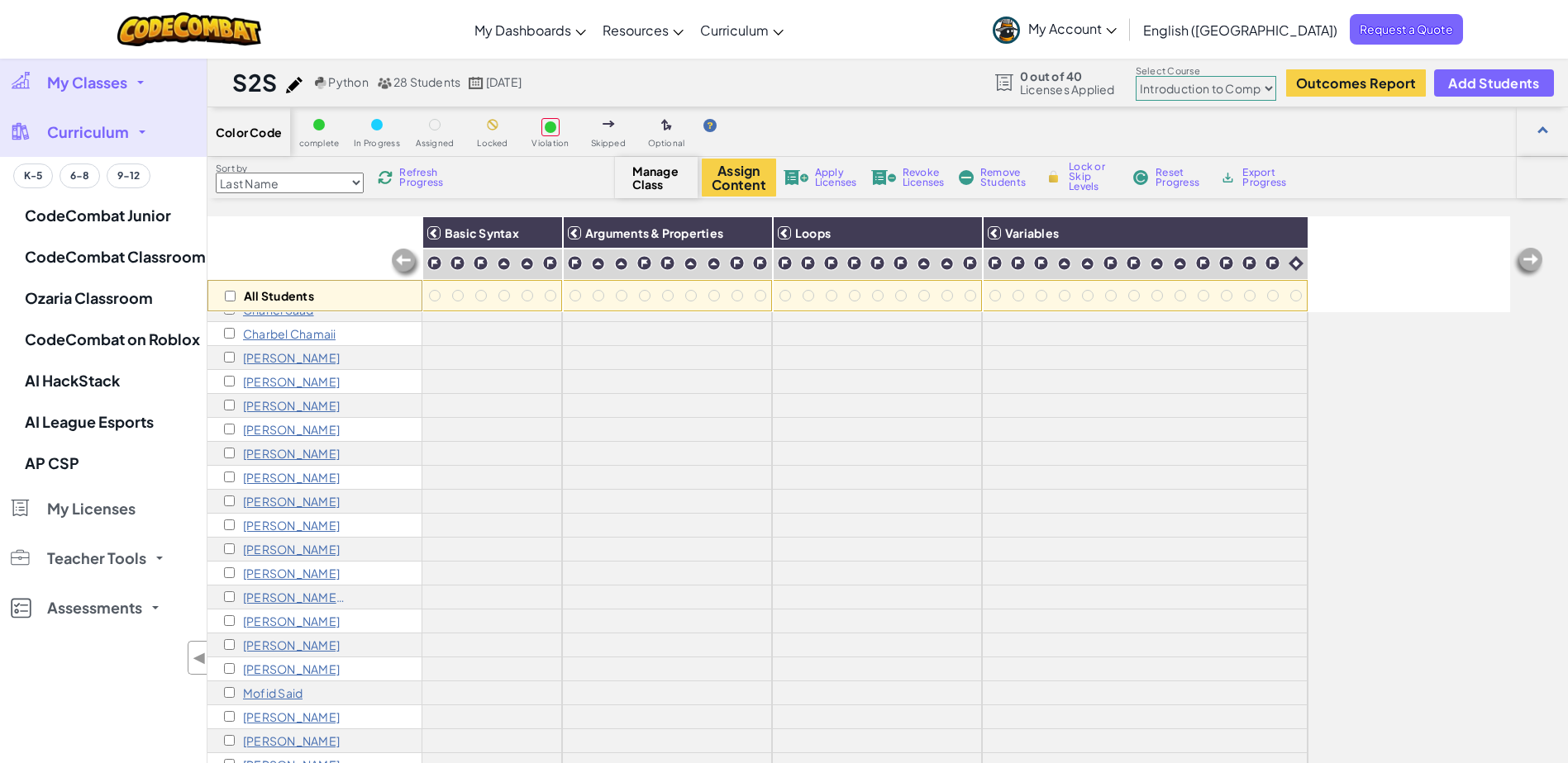
click at [131, 132] on link "Curriculum" at bounding box center [103, 133] width 207 height 49
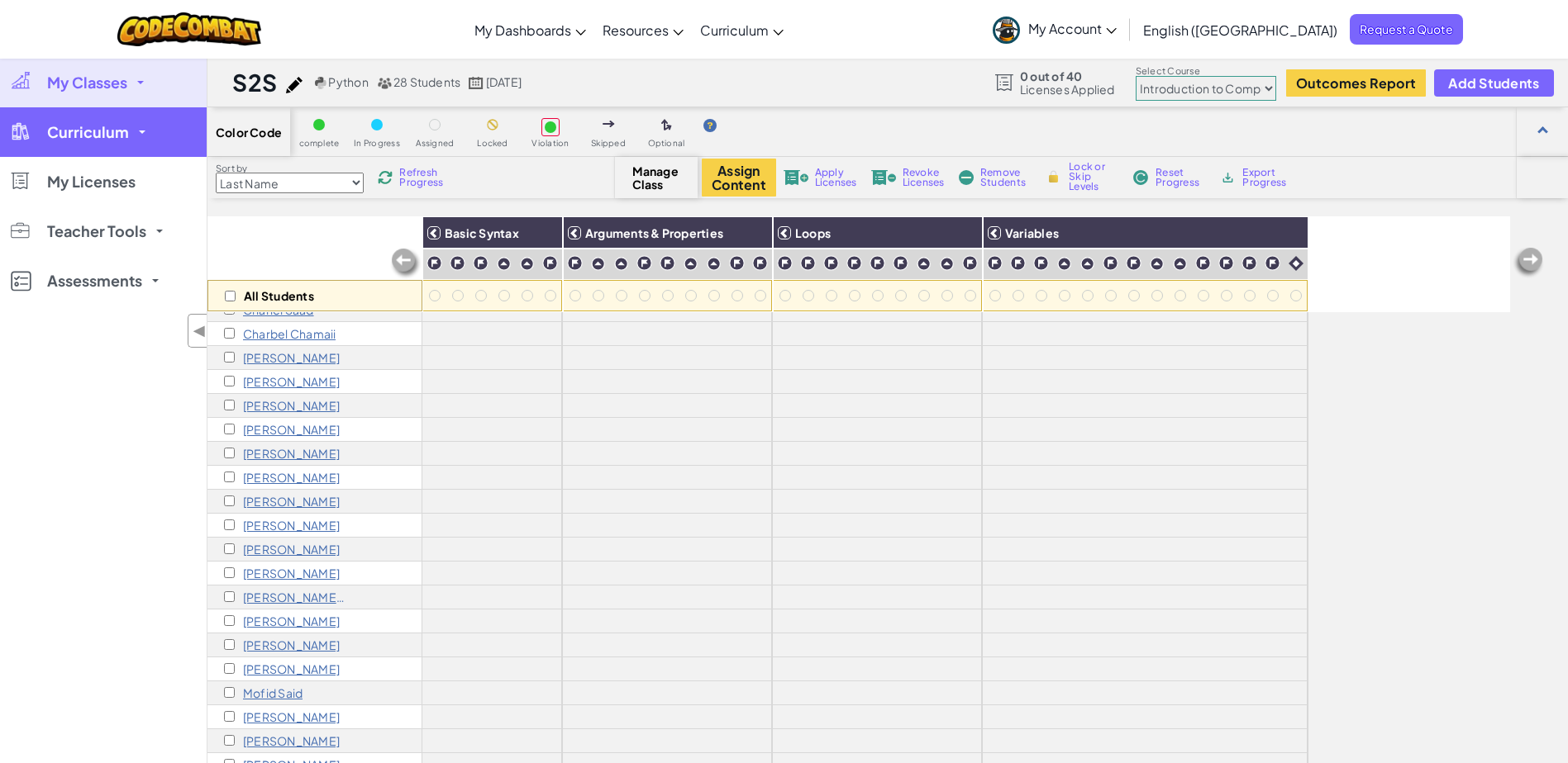
click at [131, 132] on link "Curriculum" at bounding box center [103, 133] width 207 height 49
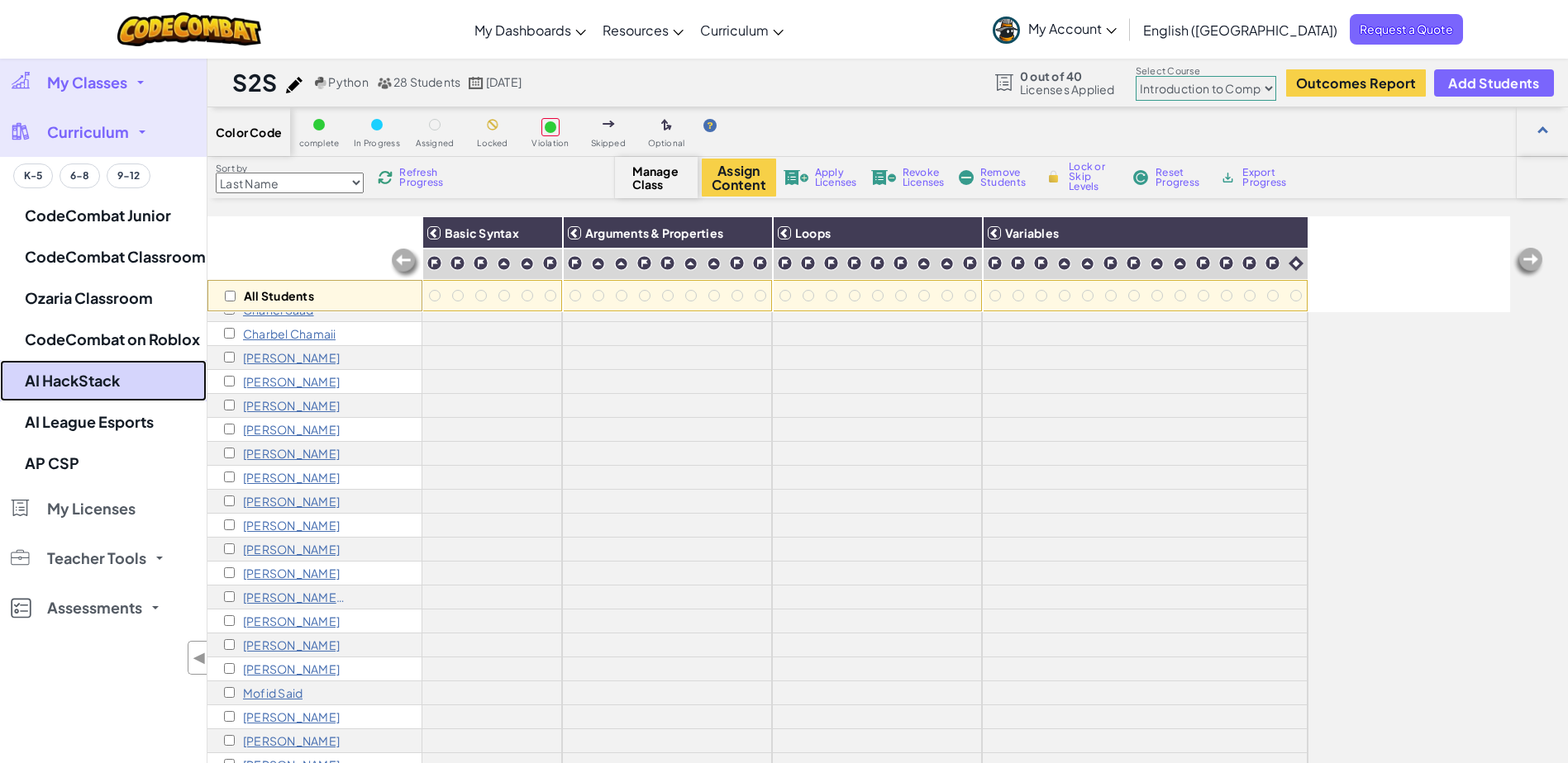
click at [90, 385] on link "AI HackStack" at bounding box center [103, 381] width 207 height 42
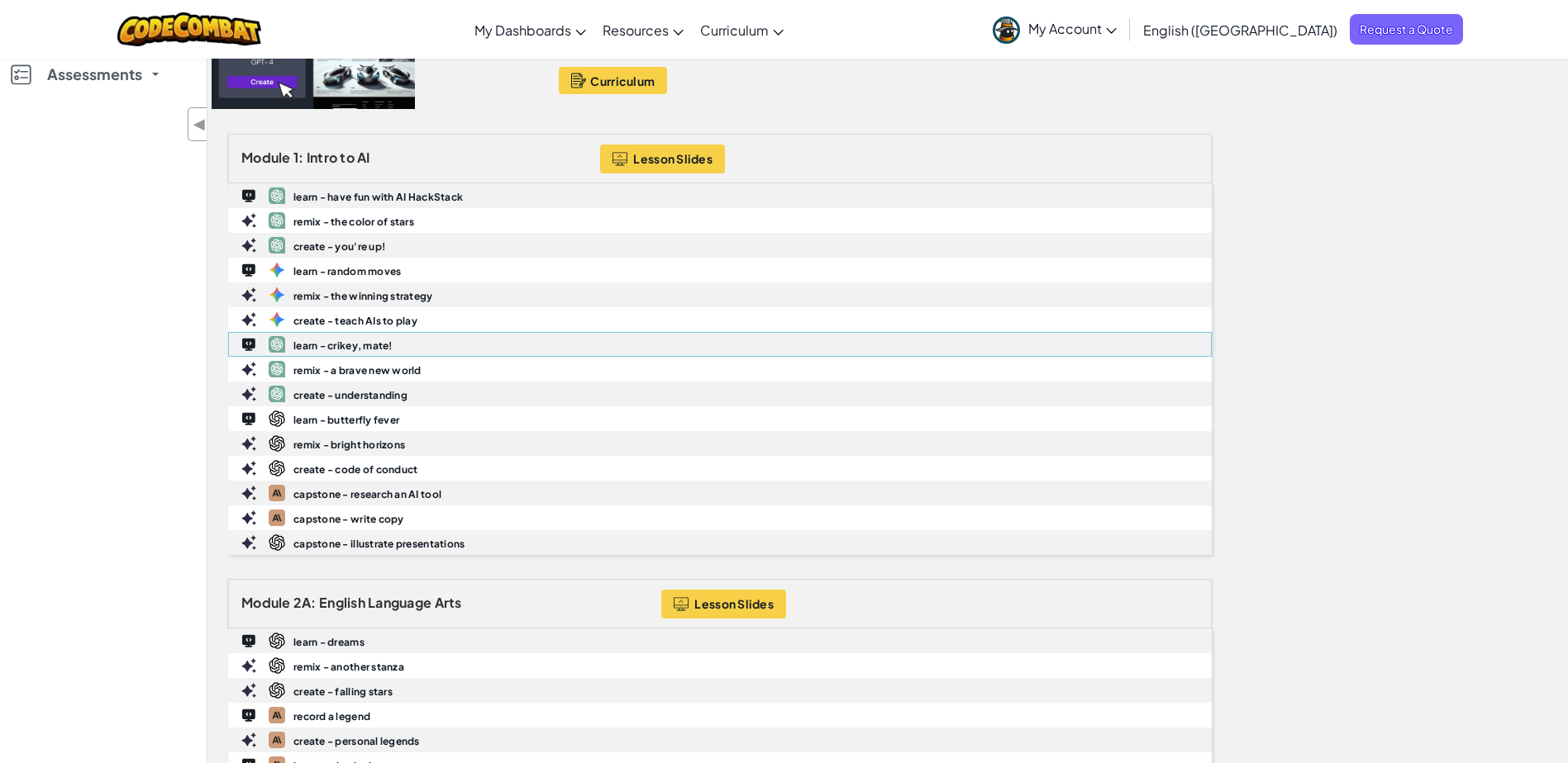
scroll to position [213, 0]
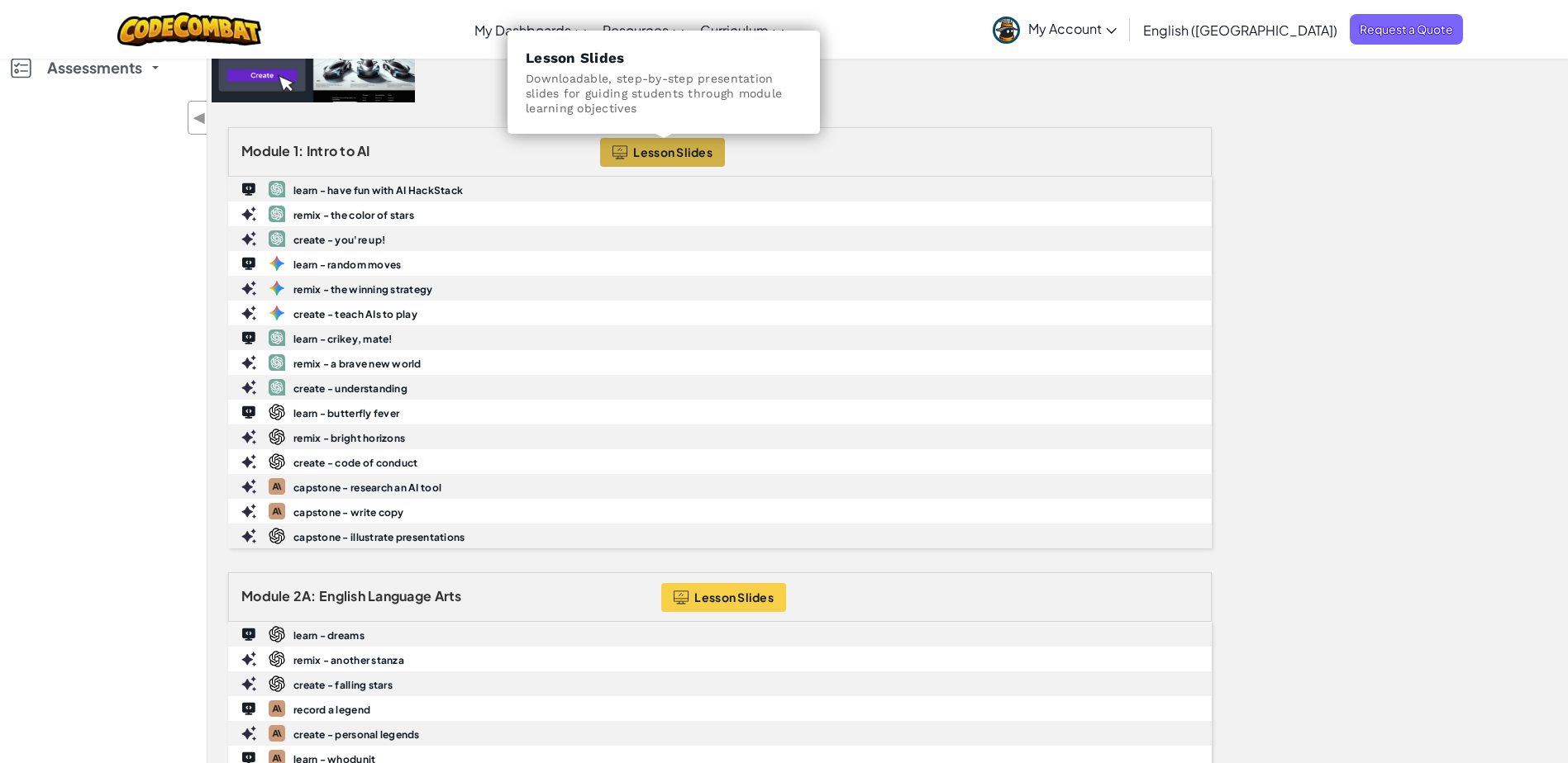
click at [670, 150] on span "Lesson Slides" at bounding box center [672, 151] width 79 height 13
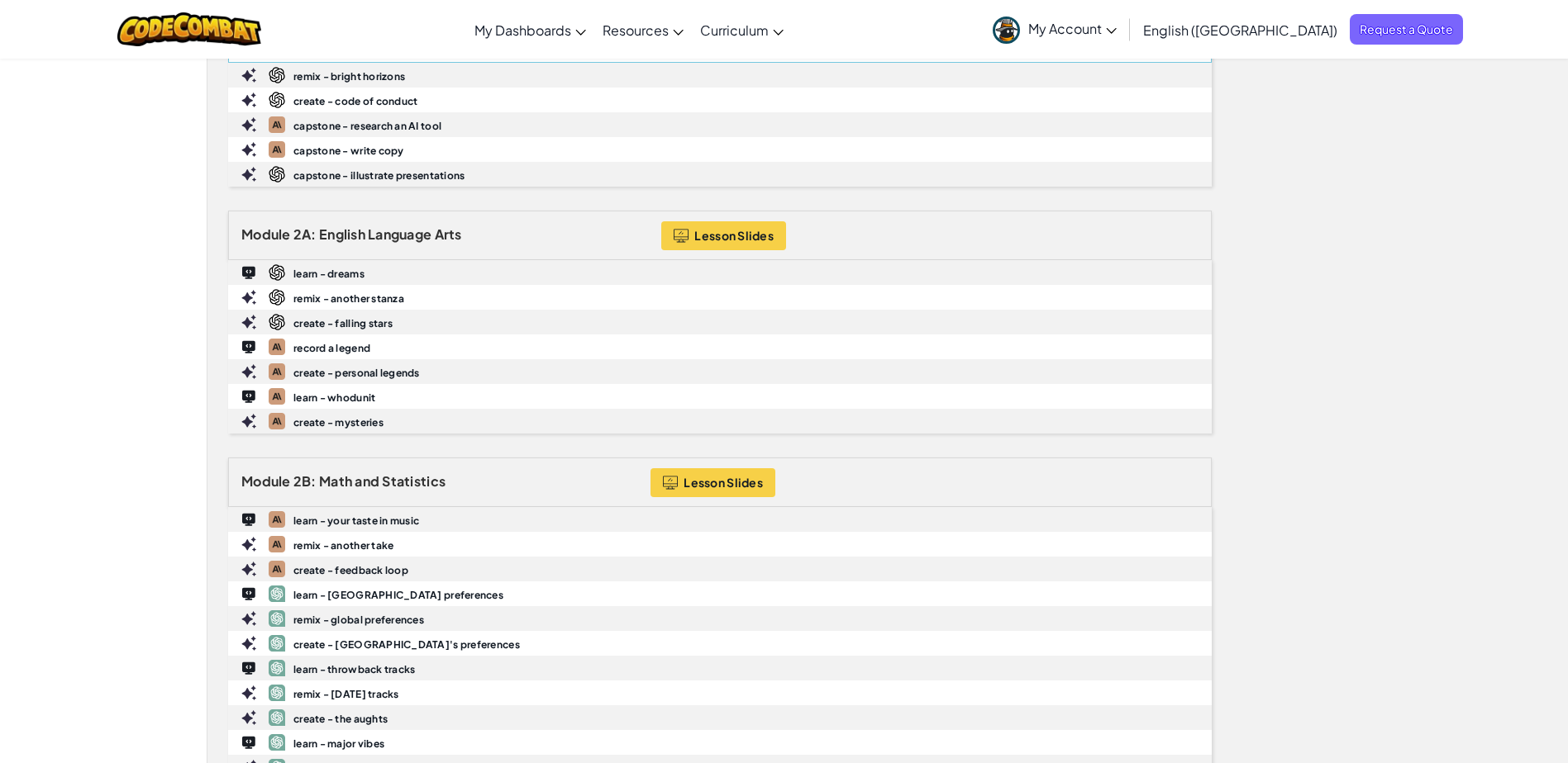
scroll to position [576, 0]
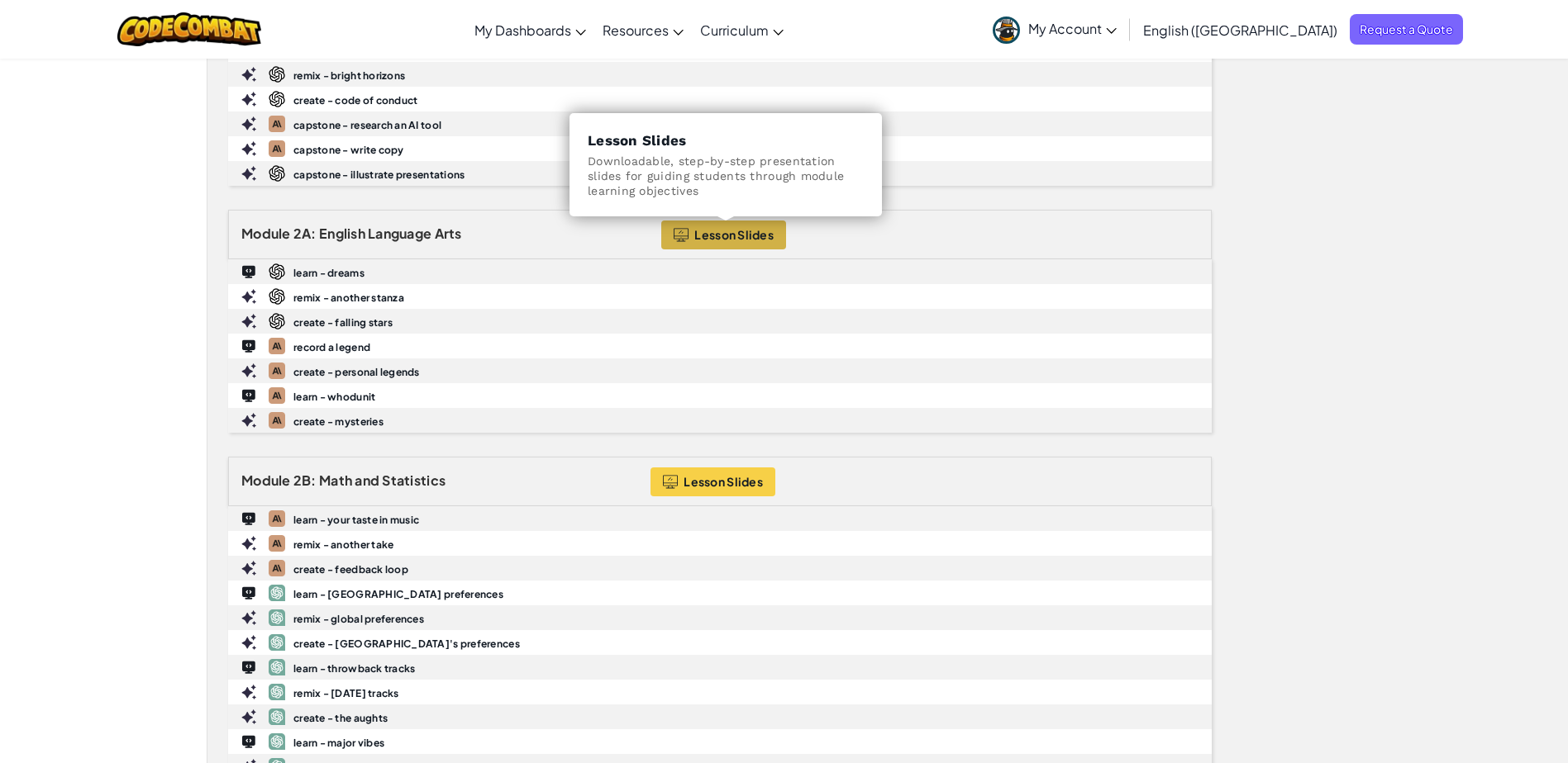
click at [726, 233] on span "Lesson Slides" at bounding box center [734, 234] width 79 height 13
